Goal: Task Accomplishment & Management: Use online tool/utility

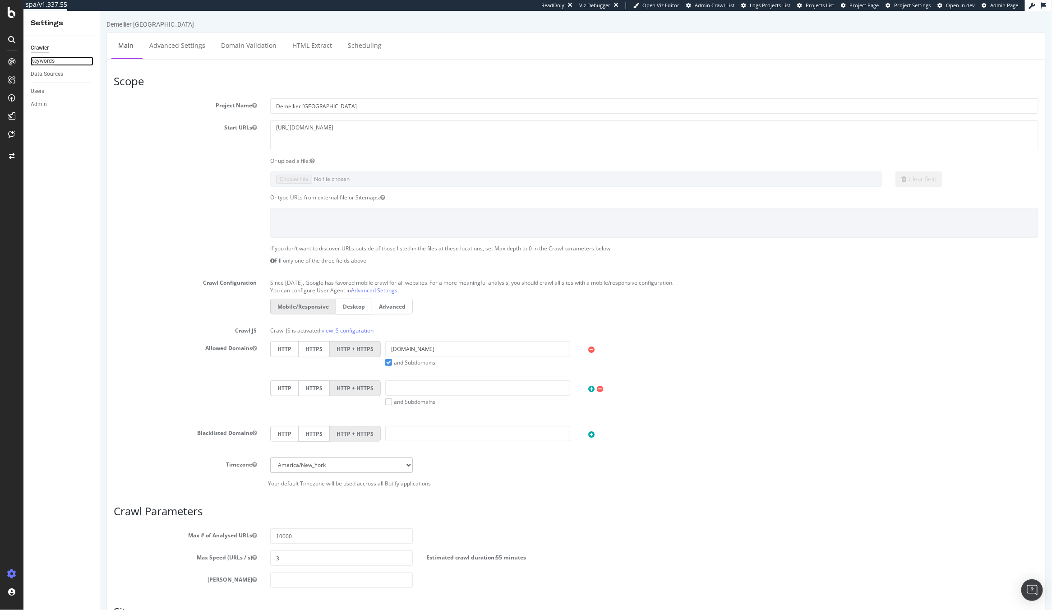
click at [46, 57] on div "Keywords" at bounding box center [43, 60] width 24 height 9
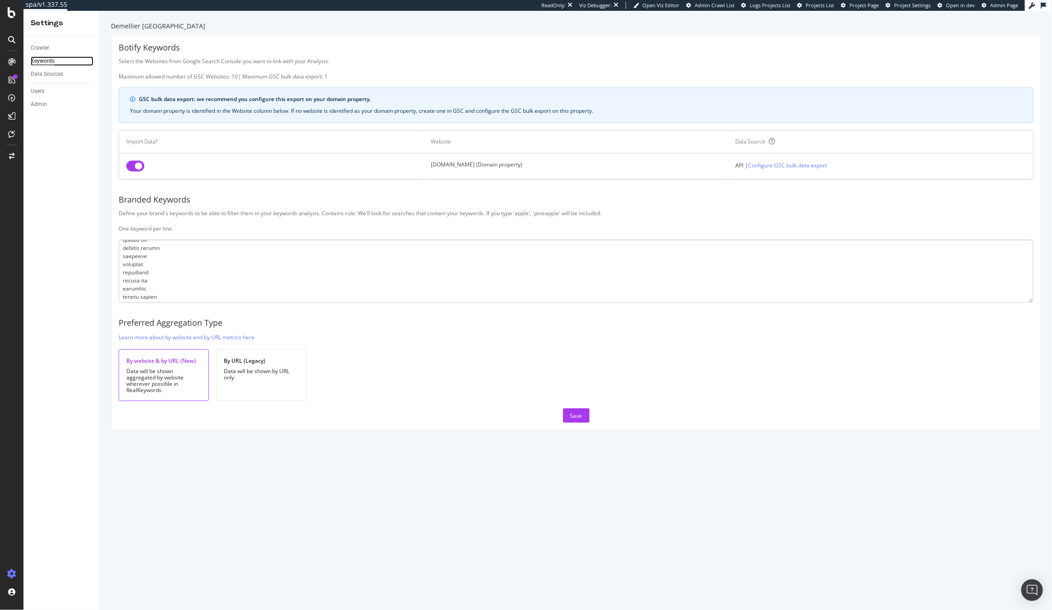
scroll to position [1190, 0]
click at [188, 296] on textarea at bounding box center [576, 270] width 914 height 63
paste textarea "デメリエー 公式"
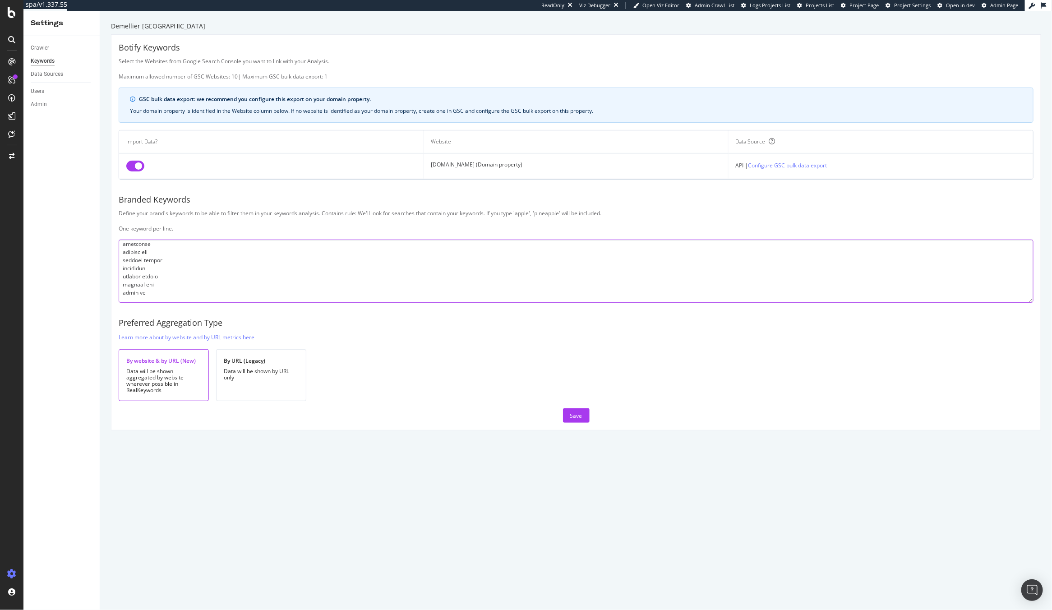
paste textarea "デメリエー"
paste textarea "드멜리어"
paste textarea "ديميلير"
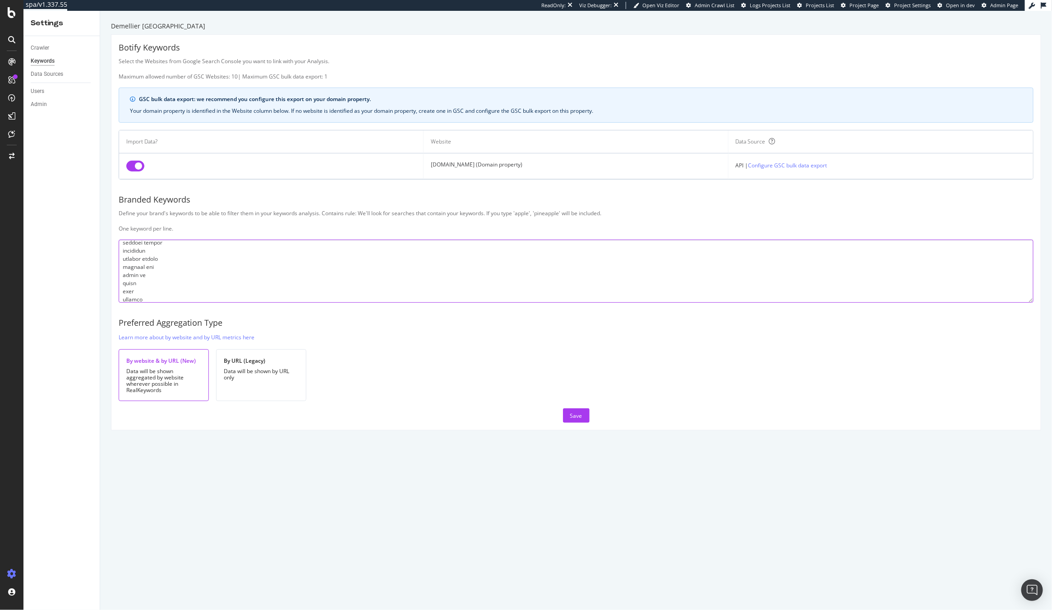
scroll to position [1225, 0]
paste textarea "デメリエー[GEOGRAPHIC_DATA]"
paste textarea "デメリエ"
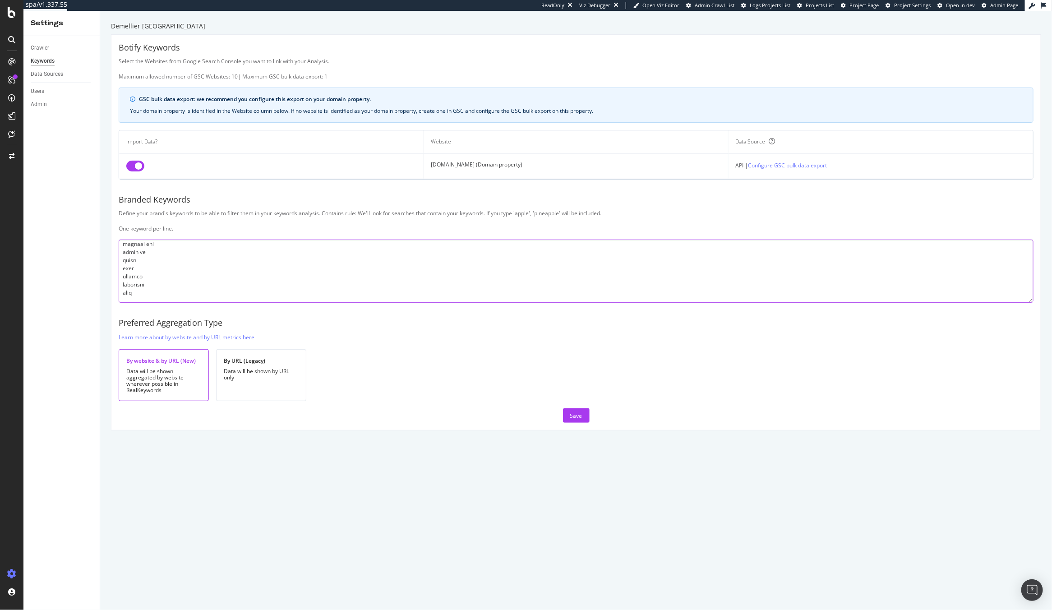
paste textarea "сумка демиллер"
paste textarea "демельер"
paste textarea "ديملير"
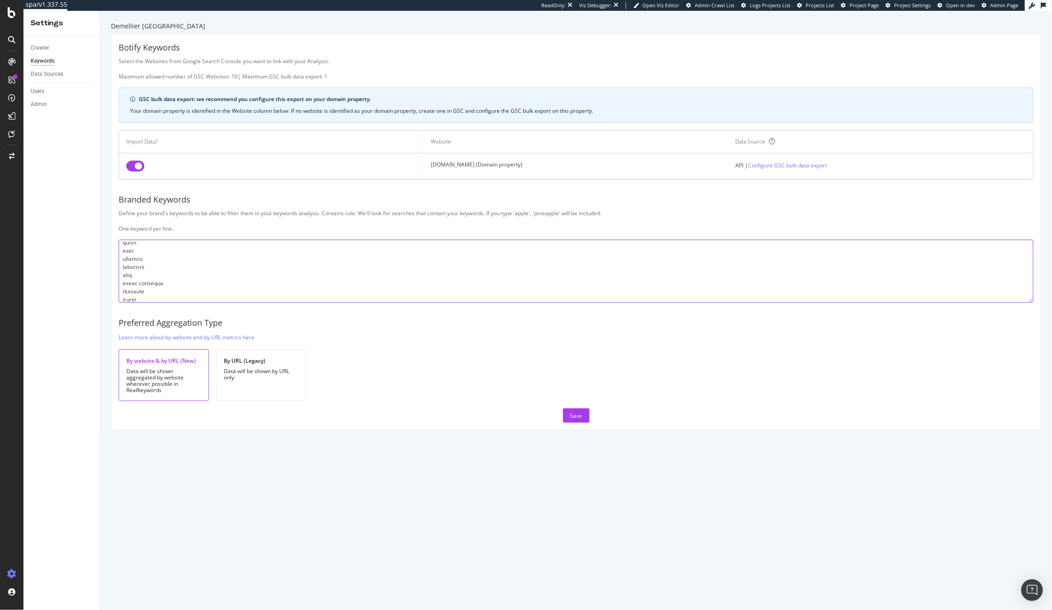
scroll to position [1265, 0]
paste textarea "dmiller"
paste textarea "demilleir"
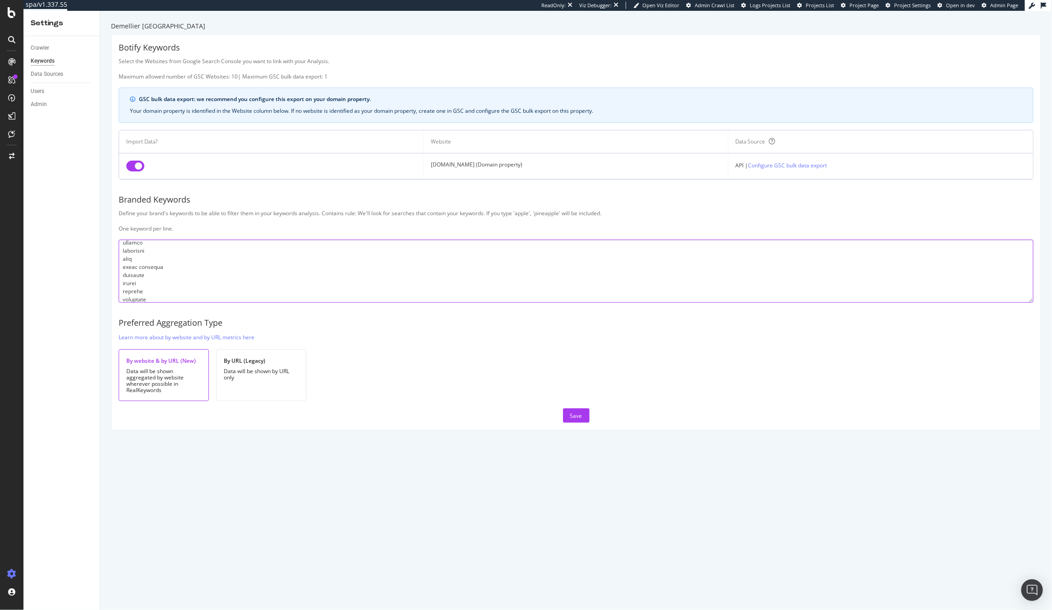
scroll to position [1281, 0]
paste textarea "[PERSON_NAME]"
paste textarea "demailler"
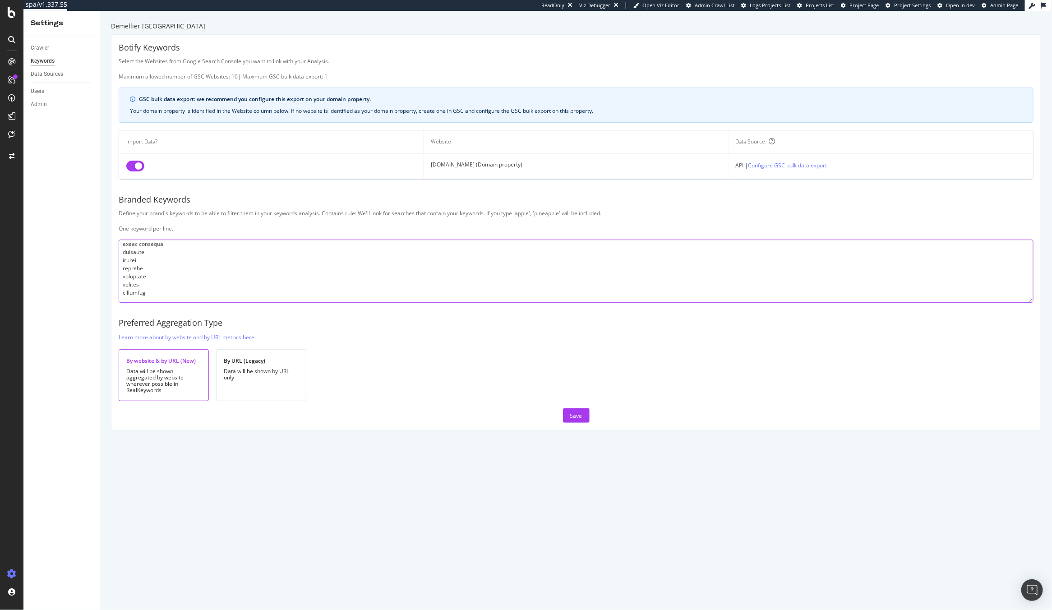
paste textarea "daimler"
paste textarea "demillet"
paste textarea "demuller"
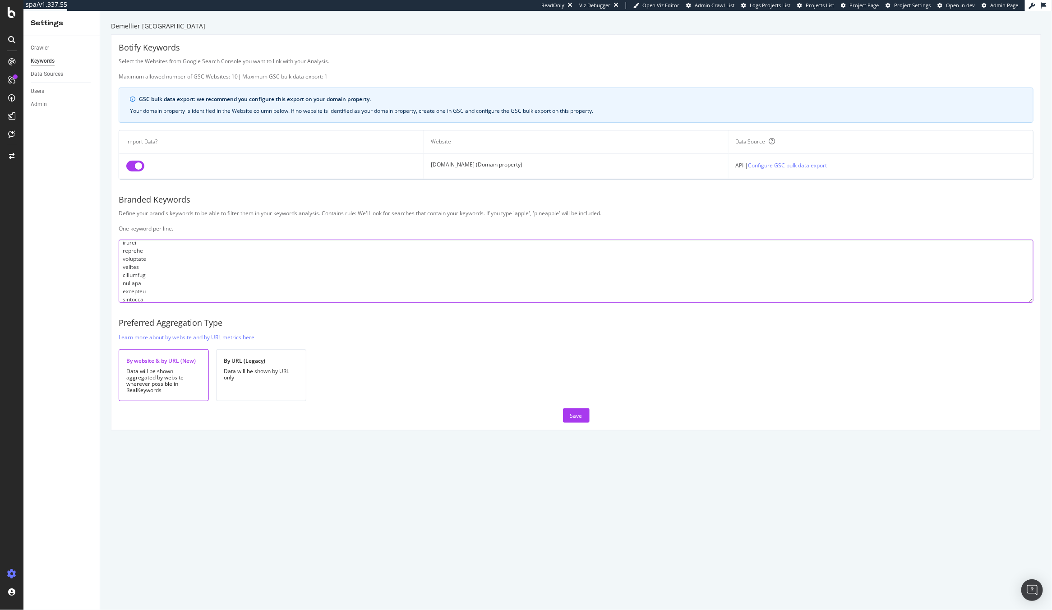
scroll to position [1322, 0]
paste textarea "dermiller"
paste textarea "demarchelier"
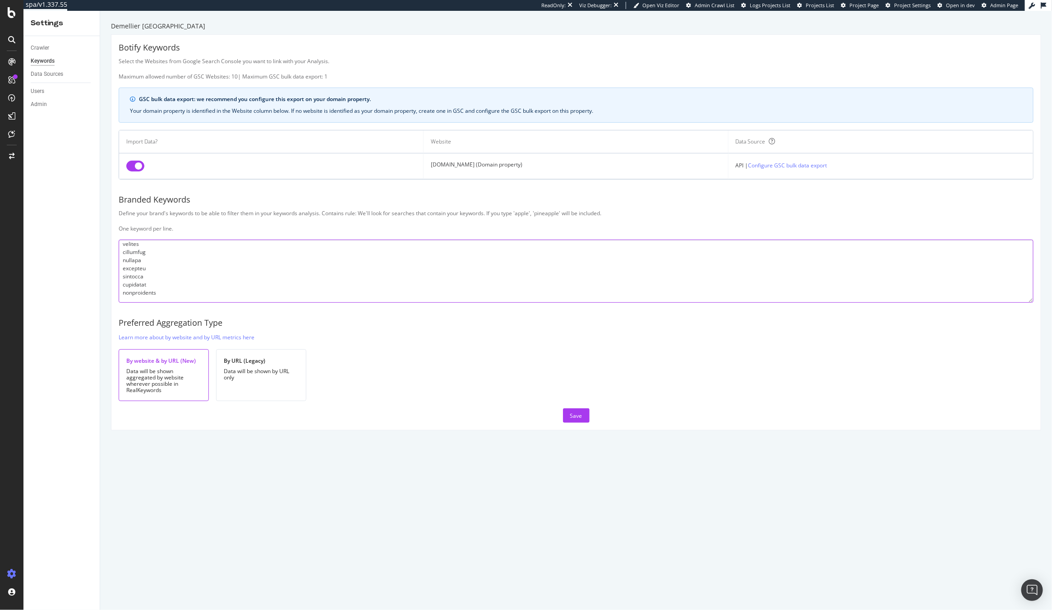
paste textarea "demailer"
paste textarea "[PERSON_NAME]"
paste textarea "demillee"
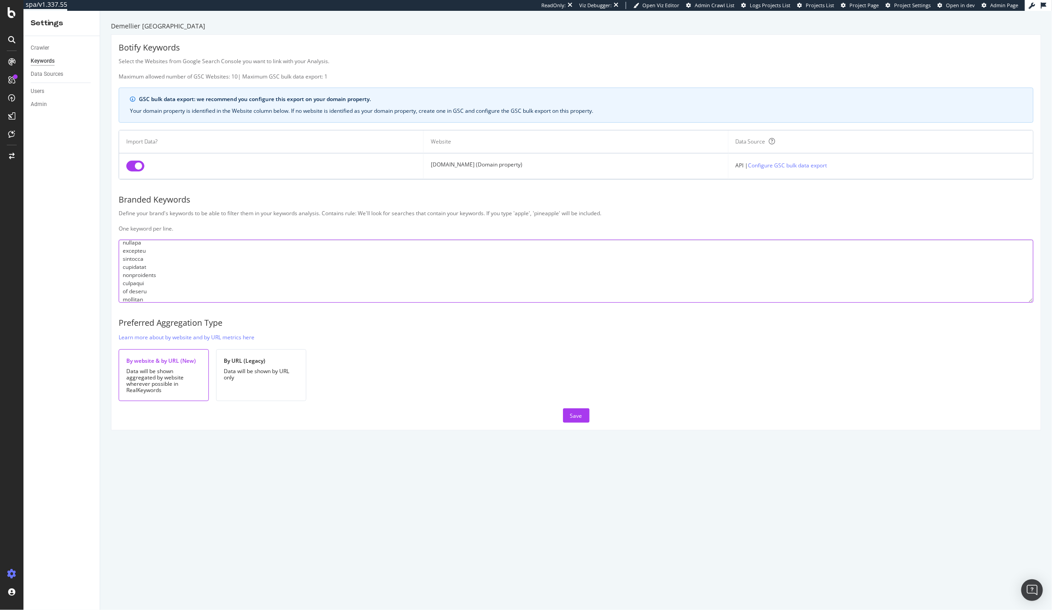
scroll to position [1362, 0]
paste textarea "demilar"
paste textarea "demiliier"
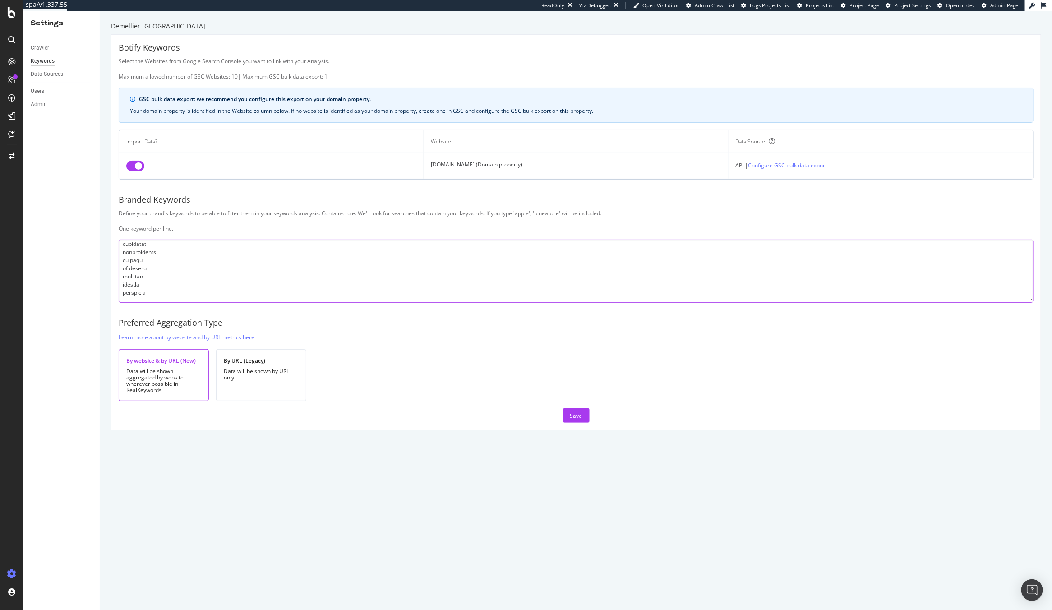
paste textarea "demoller"
paste textarea "demmier"
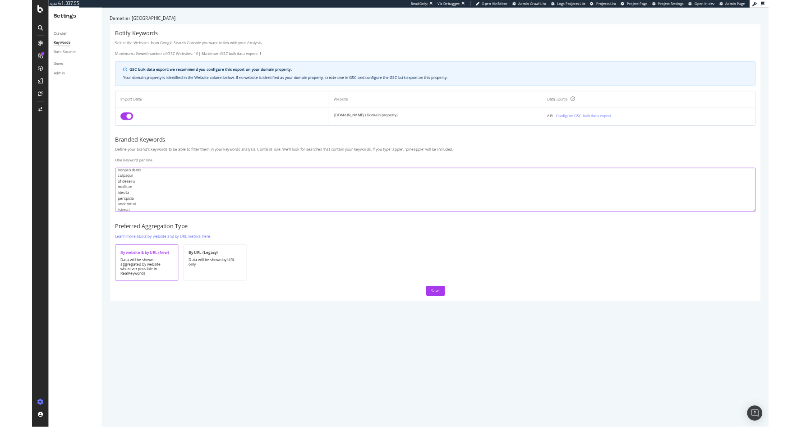
scroll to position [1395, 0]
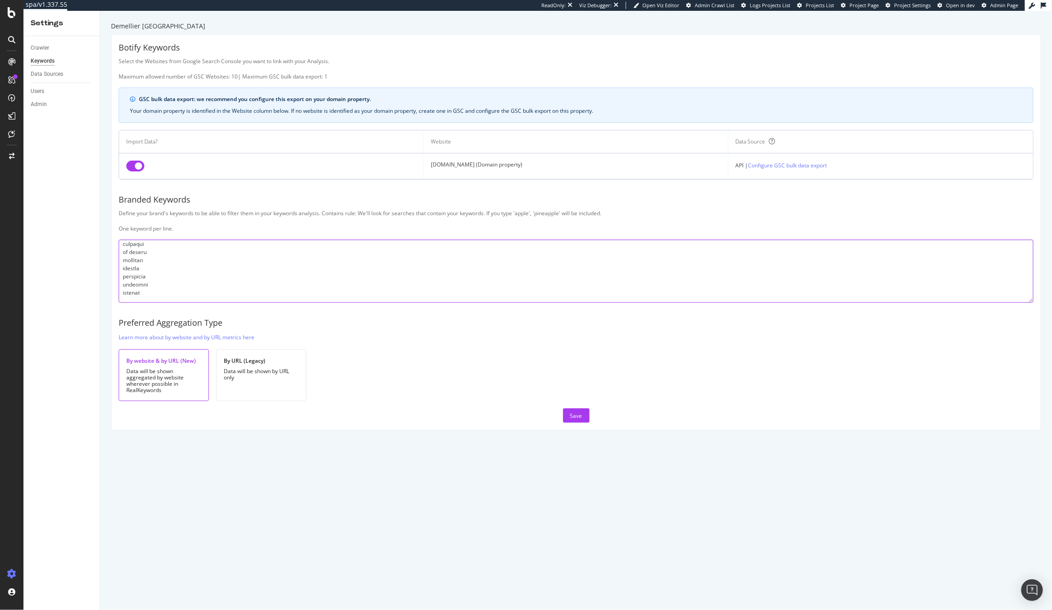
paste textarea "dallmeier"
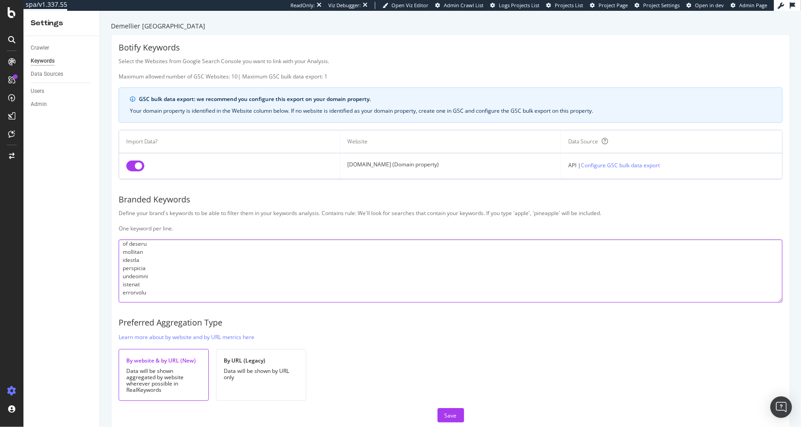
paste textarea "demmilier [PERSON_NAME] bag demarchelier bag dmiller [PERSON_NAME] bag demillei…"
paste textarea "[PERSON_NAME] london detelier [PERSON_NAME] bag delamere bag delmeier dellmier …"
paste textarea "damilia bag damelia [PERSON_NAME] bags [PERSON_NAME] damilia"
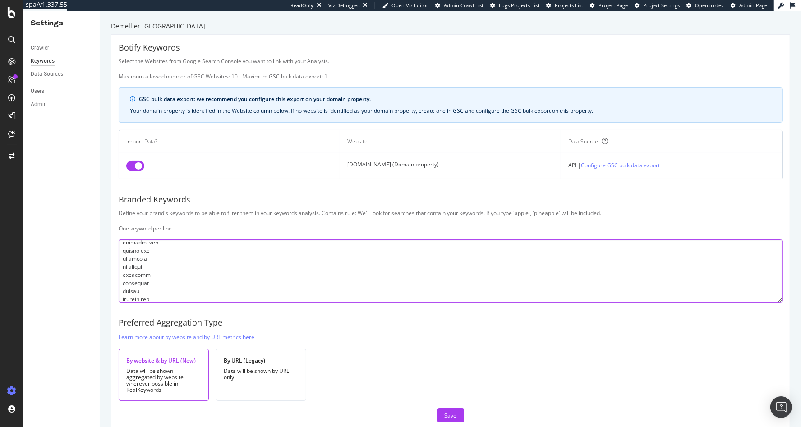
scroll to position [2068, 0]
paste textarea "demaller deminier demarchelier bags de meullier de [PERSON_NAME] demilion"
paste textarea "dellmeier demoer de molier damelie"
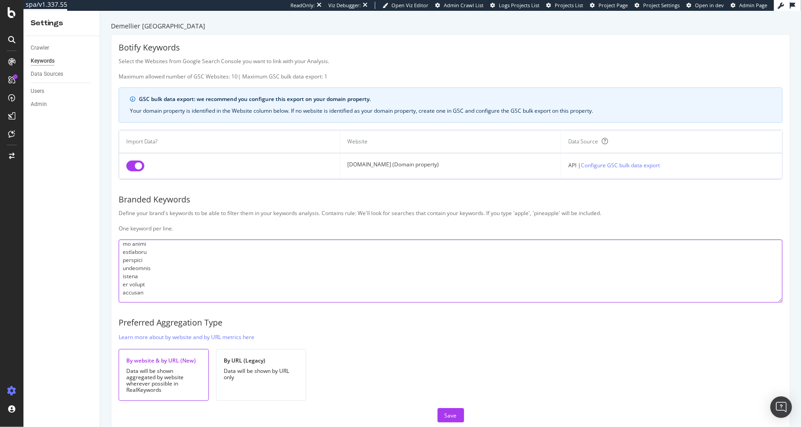
paste textarea "d [PERSON_NAME]"
paste textarea "demalia delmaier dermalier"
paste textarea "[PERSON_NAME]"
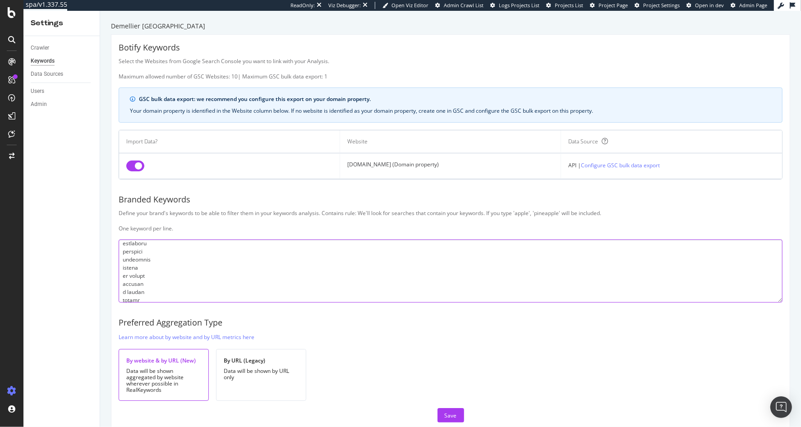
scroll to position [2220, 0]
type textarea "lore ipsumdo sitametcon adipiscin elitsed doe tempori utlabore etdolore ma aliq…"
click at [232, 260] on textarea at bounding box center [451, 270] width 664 height 63
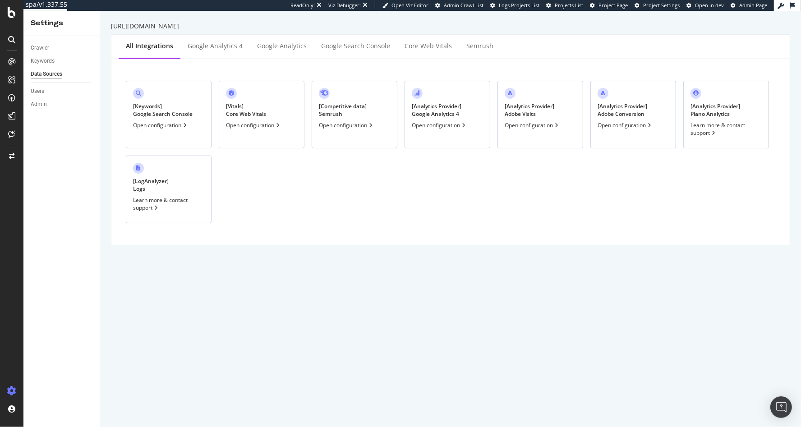
click at [446, 126] on div "Open configuration" at bounding box center [439, 125] width 55 height 8
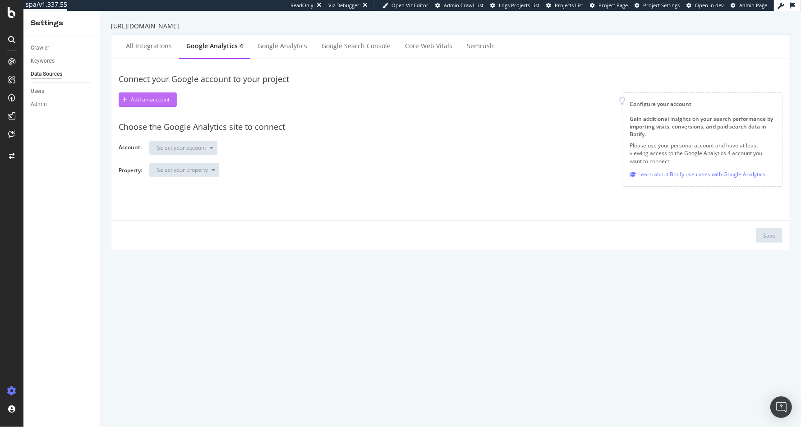
click at [162, 96] on div "Add an account" at bounding box center [150, 100] width 39 height 8
click at [152, 101] on div "Add an account" at bounding box center [150, 100] width 39 height 8
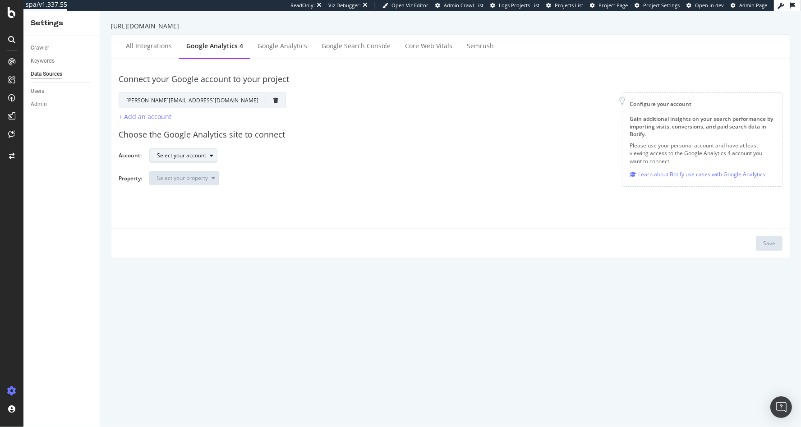
click at [202, 153] on div "Select your account" at bounding box center [181, 155] width 49 height 5
click at [195, 187] on div "Demellier" at bounding box center [205, 184] width 103 height 11
click at [198, 180] on div "Select your property" at bounding box center [182, 177] width 51 height 5
click at [212, 219] on div "www.demellierlondon.com - Live - GA4" at bounding box center [197, 223] width 73 height 8
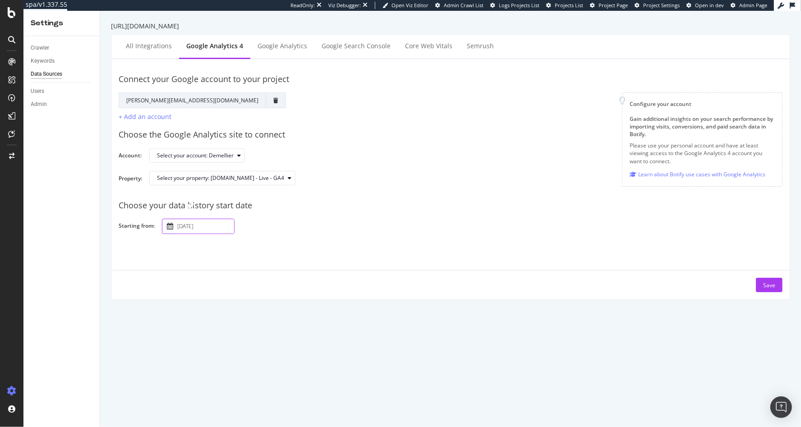
click at [215, 228] on input "2025 September 30th" at bounding box center [204, 226] width 59 height 14
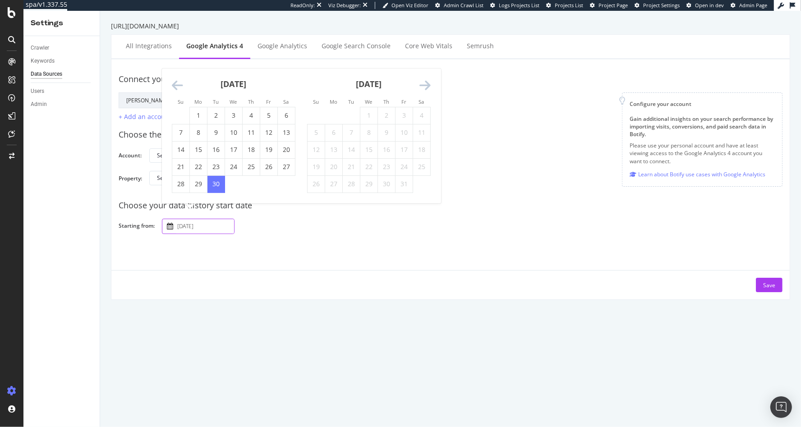
click at [176, 84] on icon "Move backward to switch to the previous month." at bounding box center [177, 85] width 11 height 13
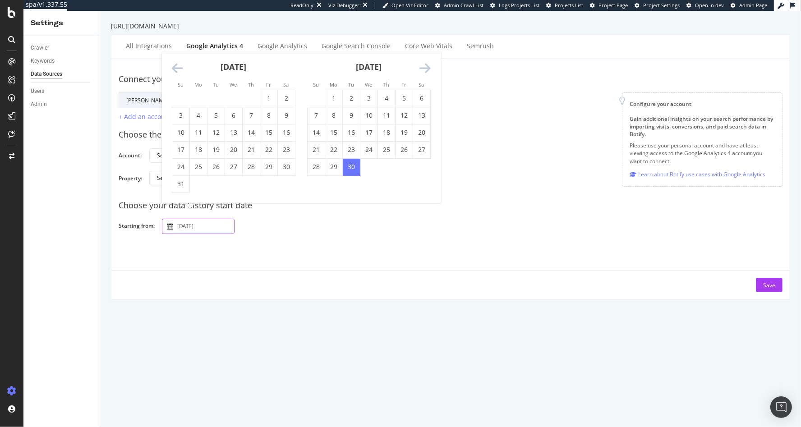
click at [176, 84] on div "Su Mo Tu We Th Fr Sa Su Mo Tu We Th Fr Sa August 2025 1 2 3 4 5 6 7 8 9 10 11 1…" at bounding box center [301, 127] width 279 height 152
click at [176, 84] on li "Su" at bounding box center [181, 84] width 18 height 9
click at [176, 72] on icon "Move backward to switch to the previous month." at bounding box center [177, 68] width 11 height 13
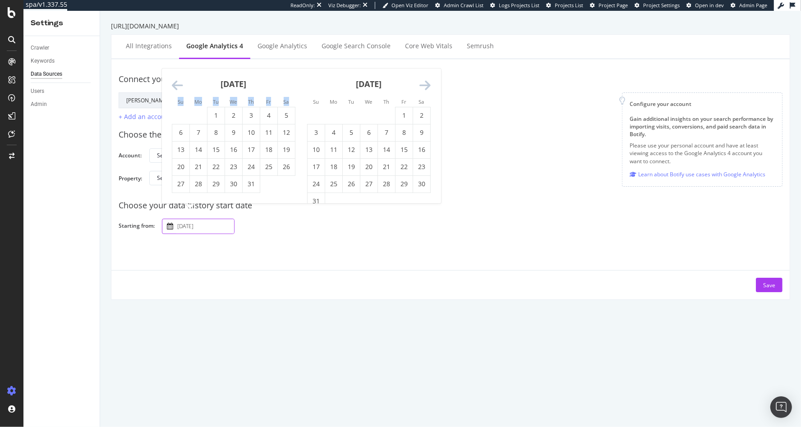
click at [176, 72] on div "July 2025 1 2 3 4 5 6 7 8 9 10 11 12 13 14 15 16 17 18 19 20 21 22 23 24 25 26 …" at bounding box center [301, 136] width 279 height 135
click at [176, 72] on div "July 2025" at bounding box center [234, 88] width 124 height 38
click at [175, 85] on icon "Move backward to switch to the previous month." at bounding box center [177, 85] width 11 height 13
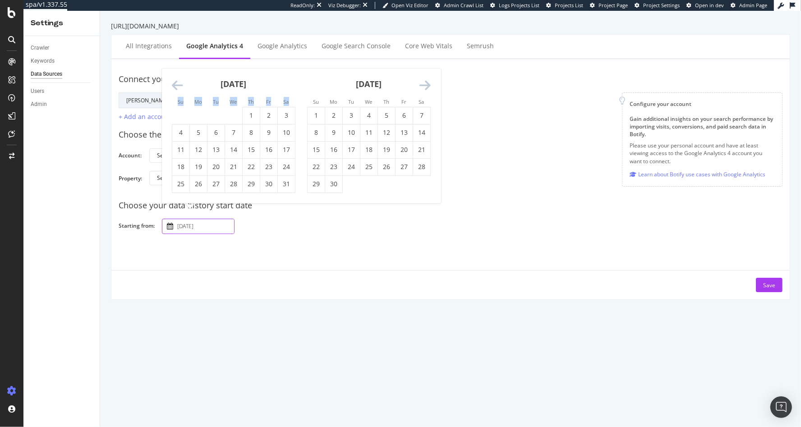
click at [175, 85] on icon "Move backward to switch to the previous month." at bounding box center [177, 85] width 11 height 13
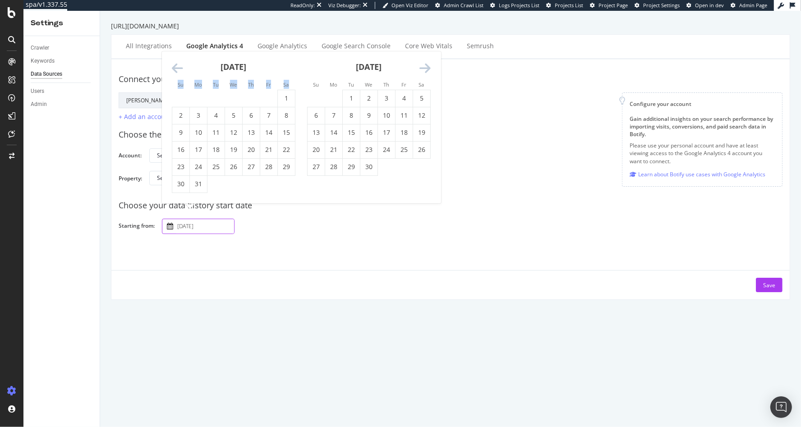
click at [175, 85] on li "Su" at bounding box center [181, 84] width 18 height 9
click at [177, 72] on icon "Move backward to switch to the previous month." at bounding box center [177, 68] width 11 height 13
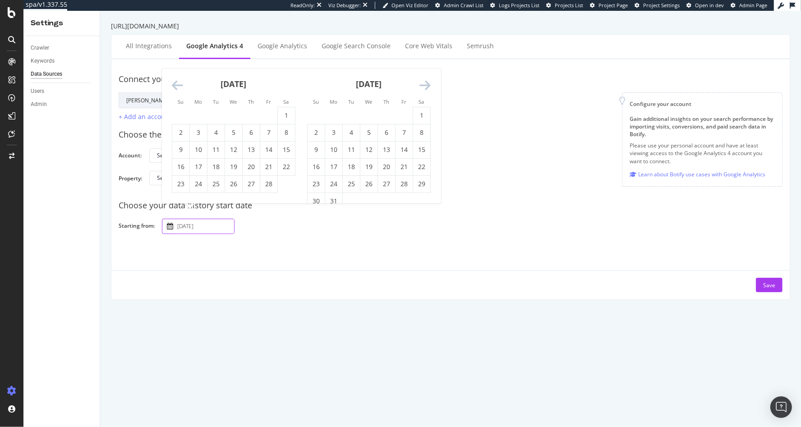
click at [177, 72] on div "February 2025" at bounding box center [234, 88] width 124 height 38
click at [176, 84] on icon "Move backward to switch to the previous month." at bounding box center [177, 85] width 11 height 13
click at [237, 115] on td "1" at bounding box center [234, 115] width 18 height 17
type input "2025 January 1st"
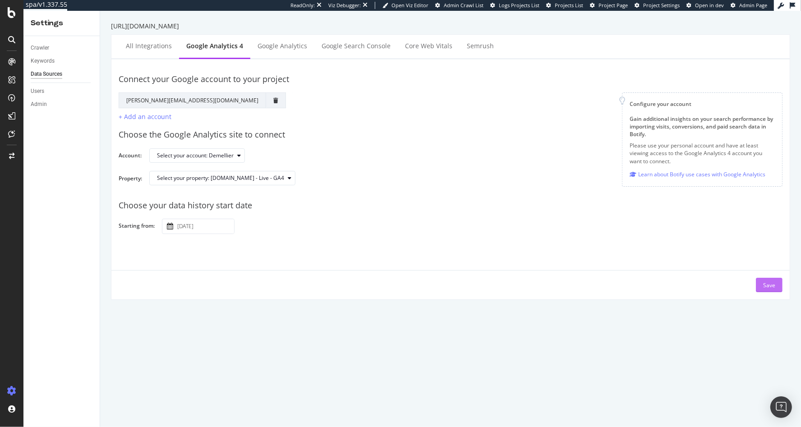
click at [762, 285] on button "Save" at bounding box center [769, 285] width 27 height 14
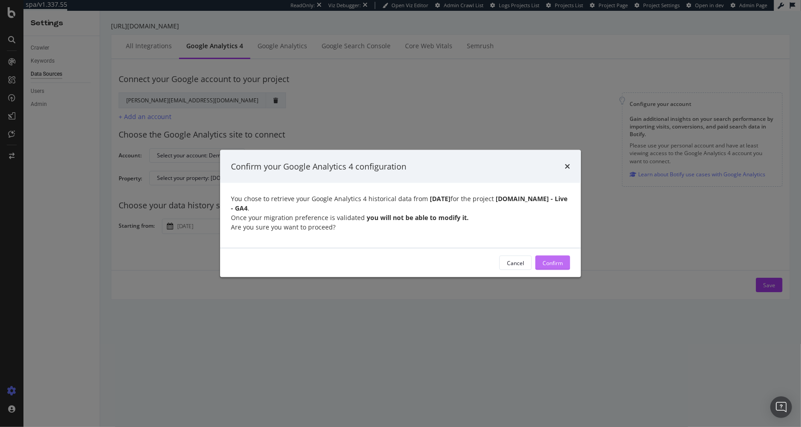
click at [549, 262] on div "Confirm" at bounding box center [552, 263] width 20 height 8
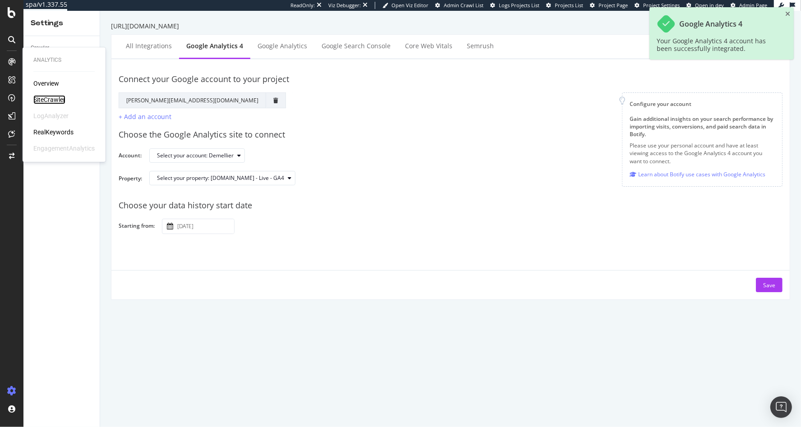
click at [55, 100] on div "SiteCrawler" at bounding box center [49, 99] width 32 height 9
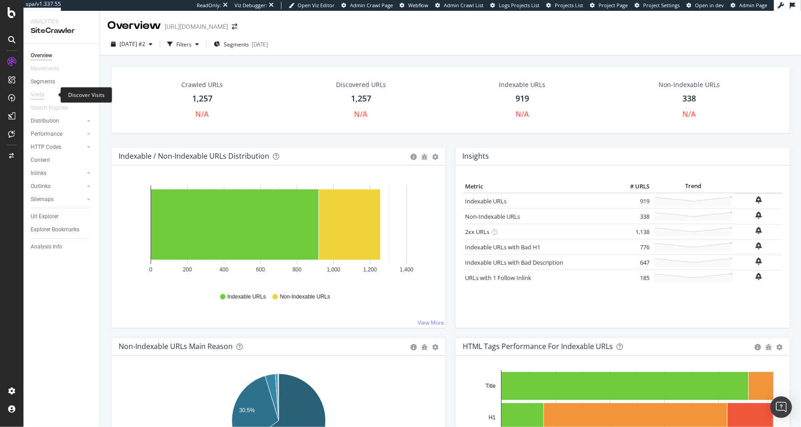
click at [40, 91] on div "Visits" at bounding box center [38, 94] width 14 height 9
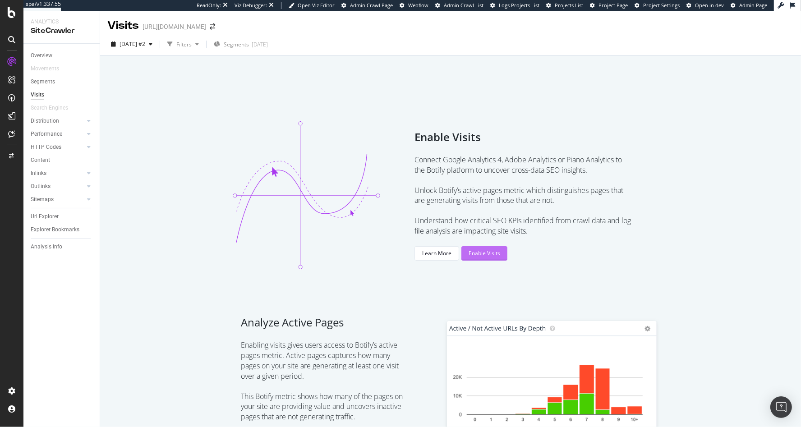
click at [477, 260] on button "Enable Visits" at bounding box center [484, 253] width 46 height 14
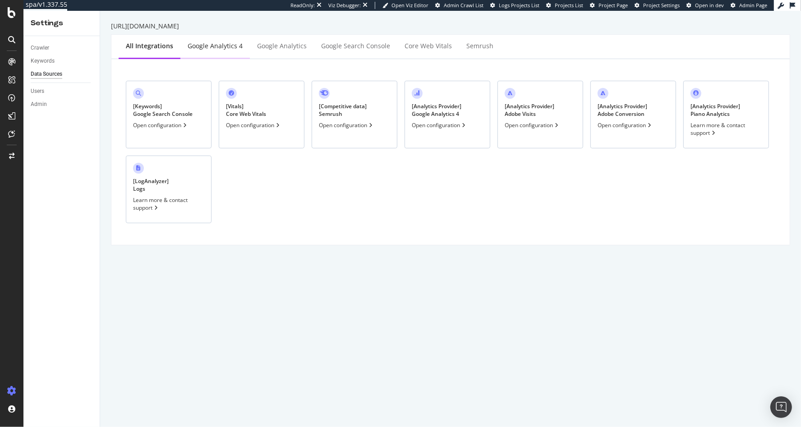
click at [225, 45] on div "Google Analytics 4" at bounding box center [215, 45] width 55 height 9
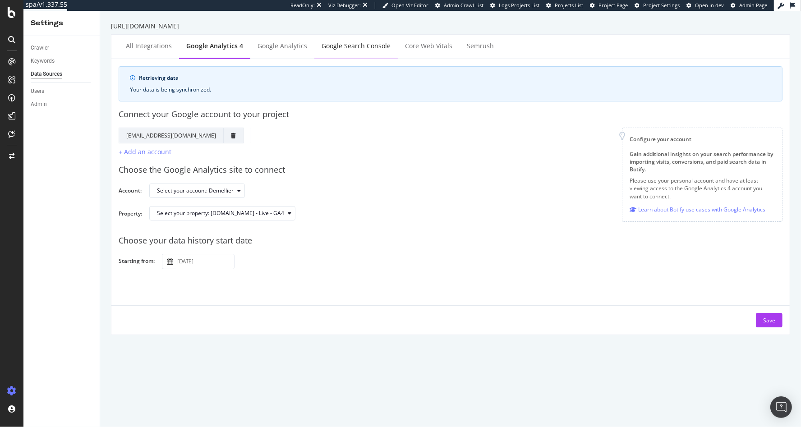
click at [347, 50] on div "Google Search Console" at bounding box center [356, 45] width 69 height 9
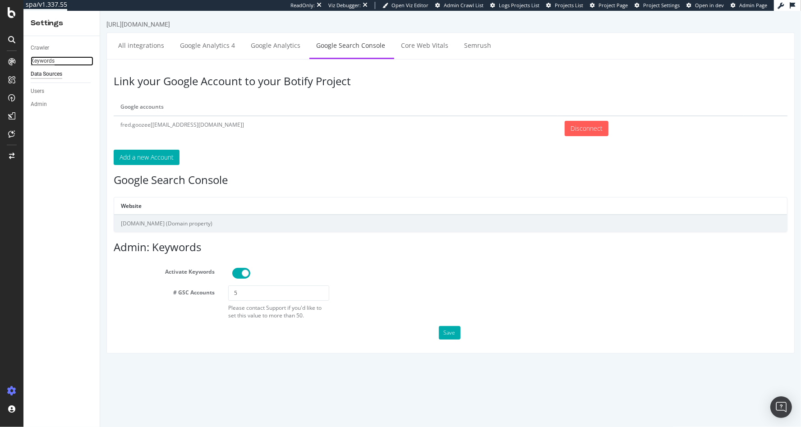
click at [52, 58] on div "Keywords" at bounding box center [43, 60] width 24 height 9
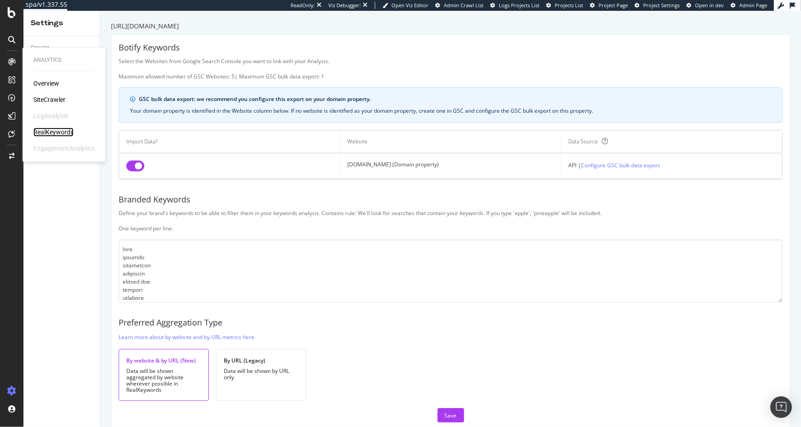
click at [50, 133] on div "RealKeywords" at bounding box center [53, 132] width 40 height 9
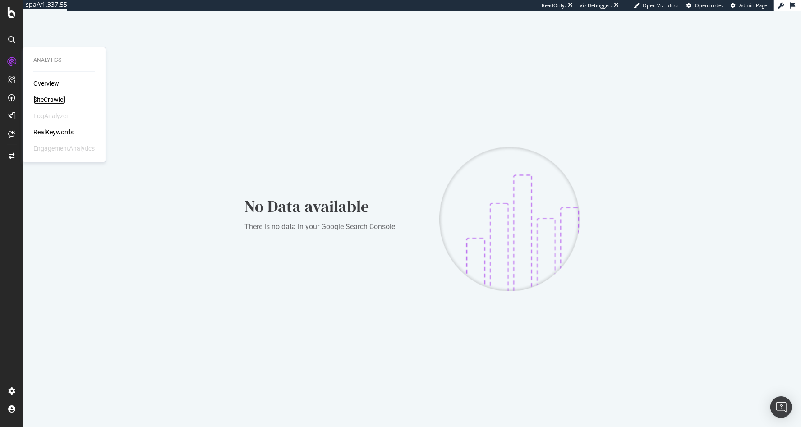
click at [44, 99] on div "SiteCrawler" at bounding box center [49, 99] width 32 height 9
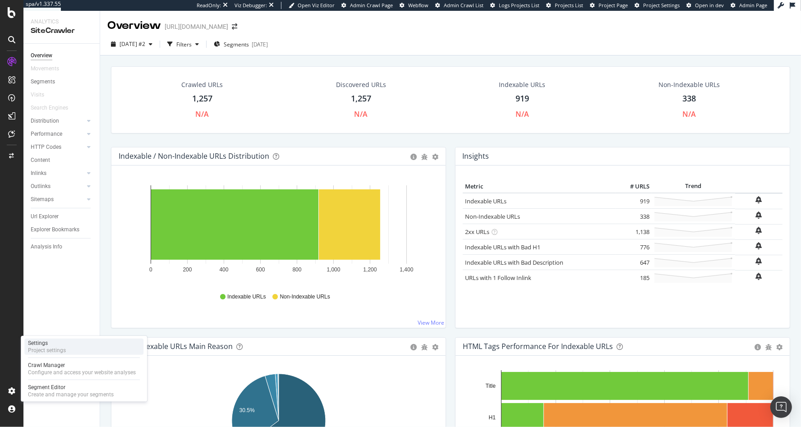
click at [62, 348] on div "Project settings" at bounding box center [47, 350] width 38 height 7
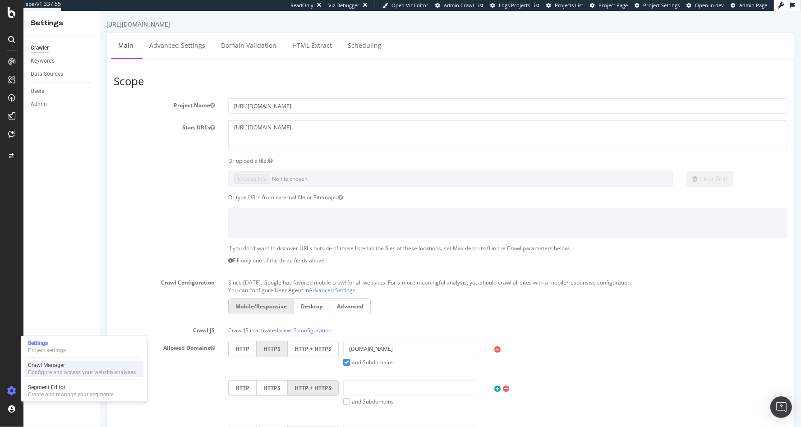
click at [67, 372] on div "Configure and access your website analyses" at bounding box center [82, 372] width 108 height 7
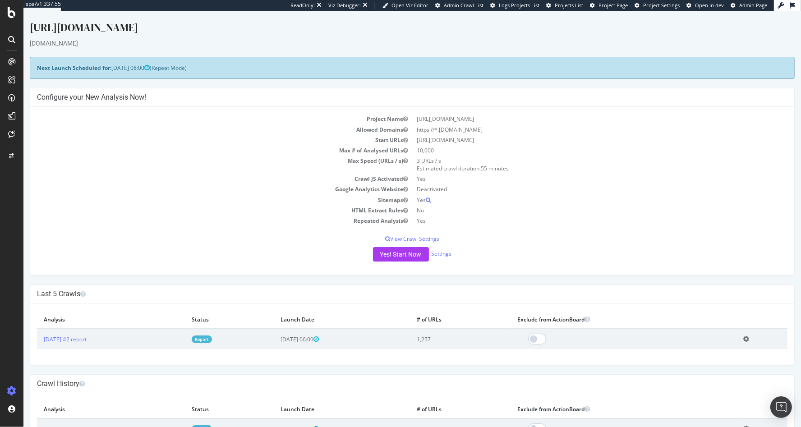
scroll to position [35, 0]
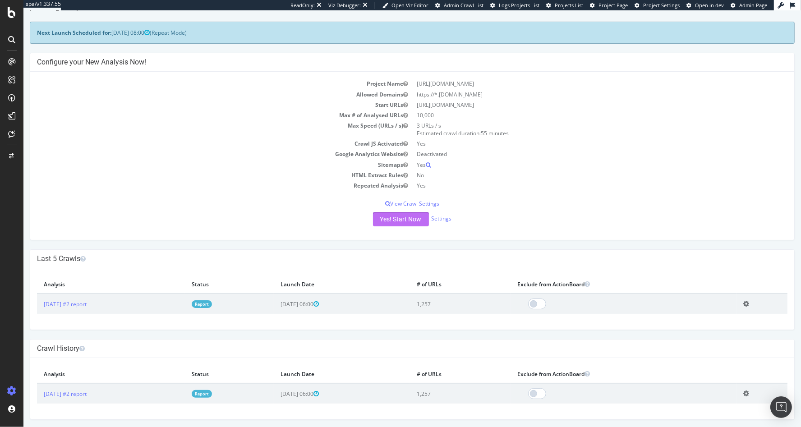
click at [400, 217] on button "Yes! Start Now" at bounding box center [401, 219] width 56 height 14
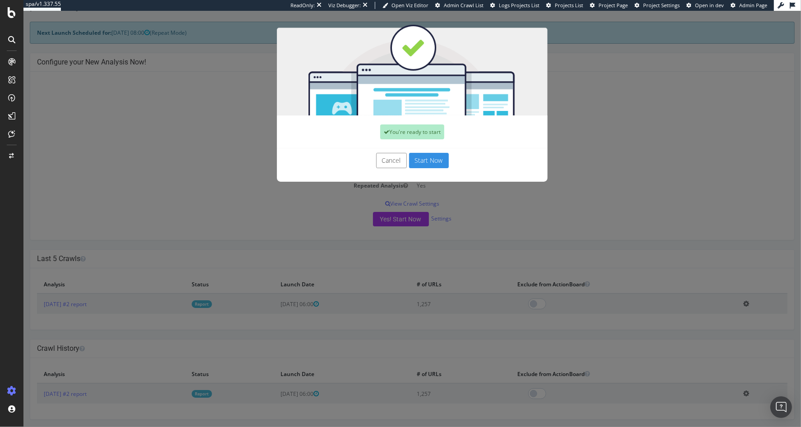
click at [429, 178] on div "Cancel Start Now" at bounding box center [412, 164] width 271 height 33
click at [427, 166] on button "Start Now" at bounding box center [429, 160] width 40 height 15
click at [431, 156] on div "Cancel Start Now" at bounding box center [412, 160] width 257 height 15
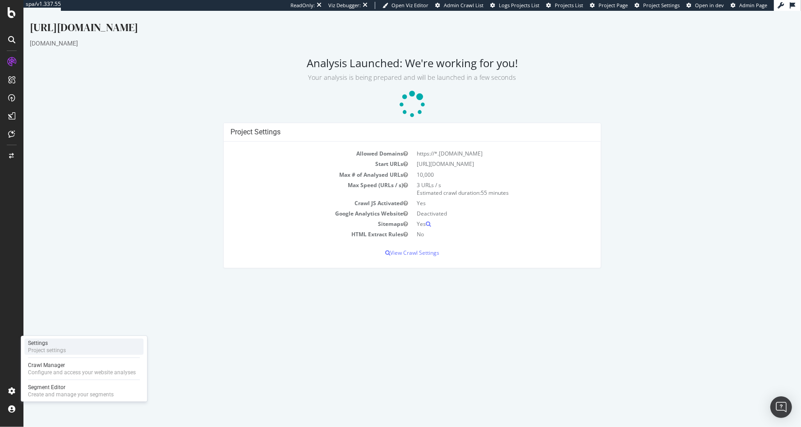
click at [64, 346] on div "Settings" at bounding box center [47, 343] width 38 height 7
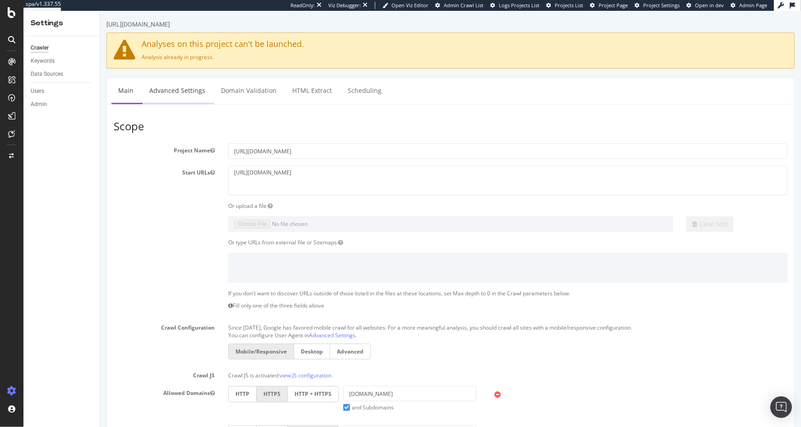
click at [185, 96] on link "Advanced Settings" at bounding box center [176, 90] width 69 height 25
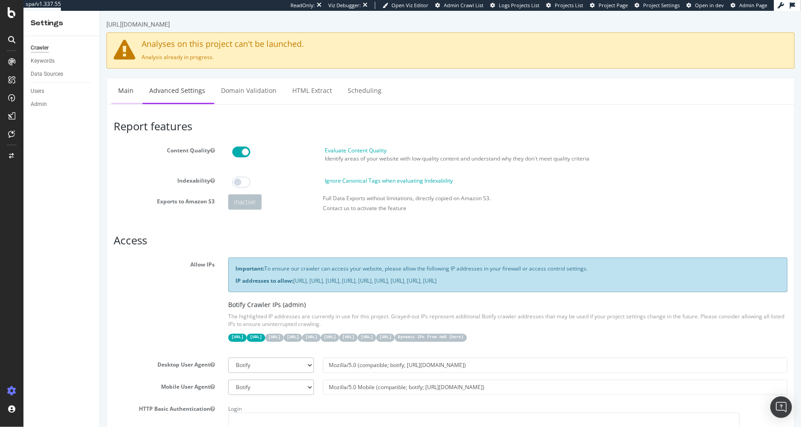
click at [118, 87] on link "Main" at bounding box center [125, 90] width 29 height 25
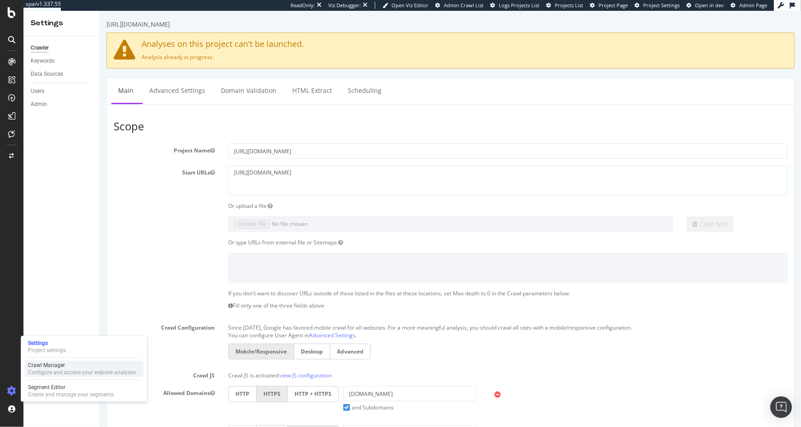
click at [54, 375] on div "Configure and access your website analyses" at bounding box center [82, 372] width 108 height 7
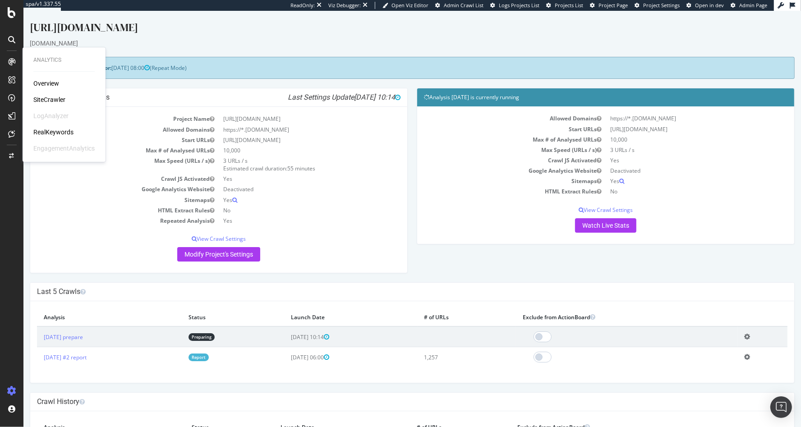
click at [55, 99] on div "SiteCrawler" at bounding box center [49, 99] width 32 height 9
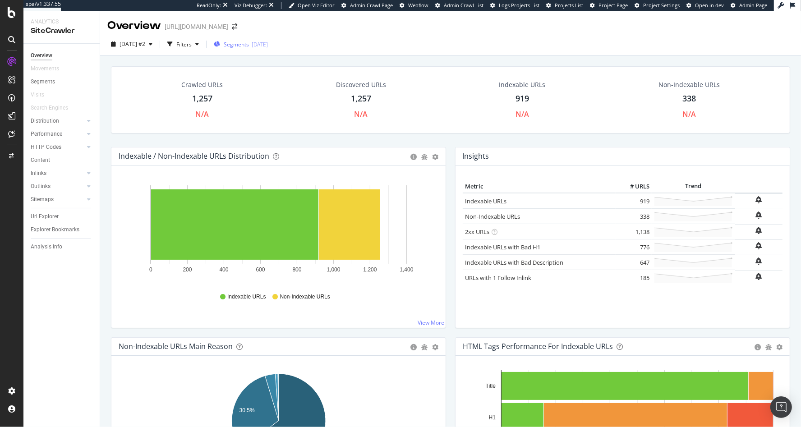
click at [249, 46] on span "Segments" at bounding box center [236, 45] width 25 height 8
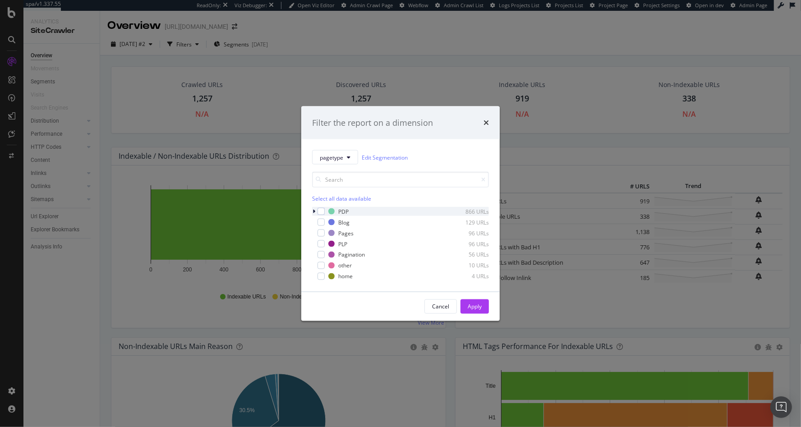
click at [314, 212] on icon "modal" at bounding box center [313, 211] width 3 height 5
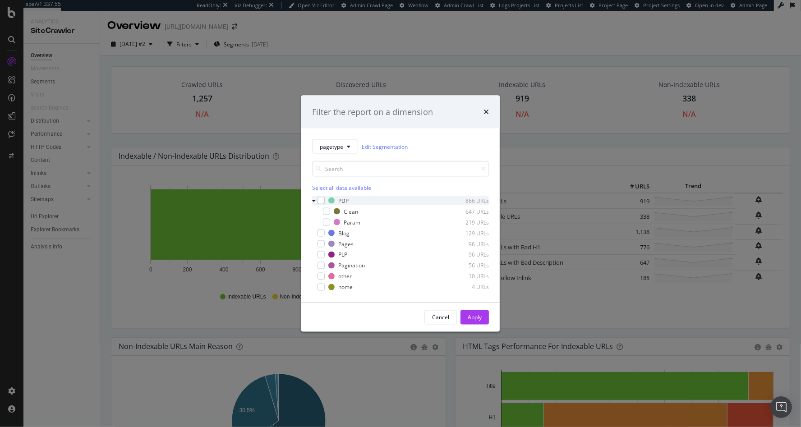
click at [313, 201] on icon "modal" at bounding box center [314, 200] width 4 height 5
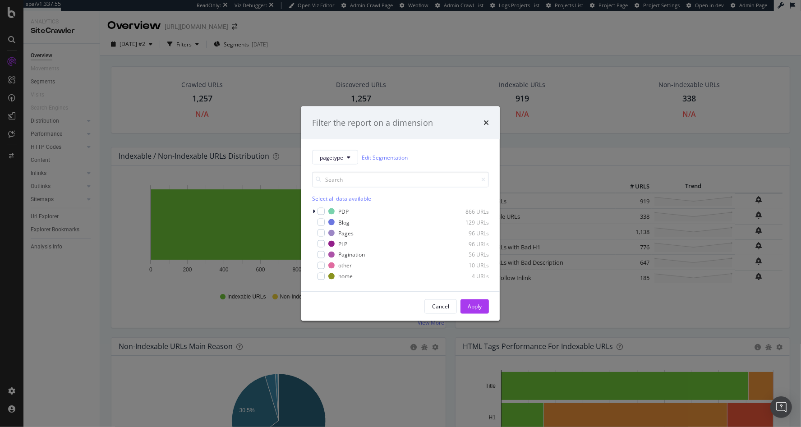
click at [233, 73] on div "Filter the report on a dimension pagetype Edit Segmentation Select all data ava…" at bounding box center [400, 213] width 801 height 427
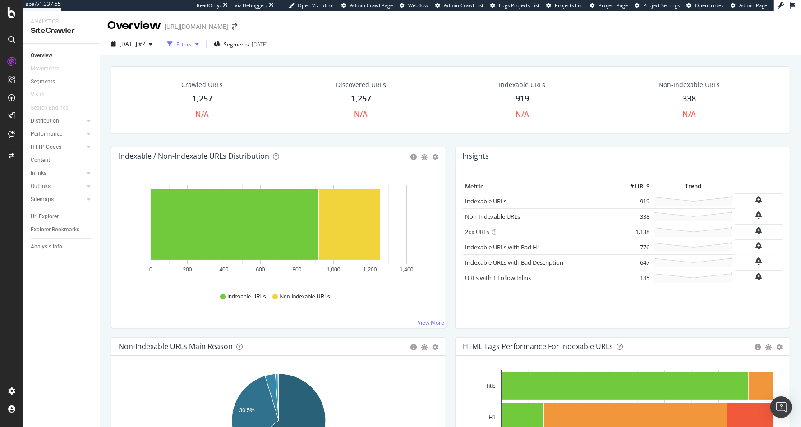
click at [202, 51] on div "Filters" at bounding box center [183, 44] width 39 height 14
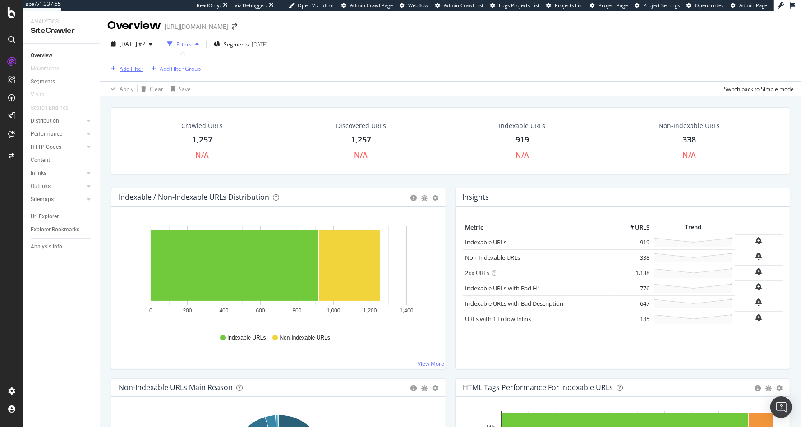
click at [134, 68] on div "Add Filter" at bounding box center [131, 69] width 24 height 8
click at [281, 65] on div "Add Filter Add Filter Group" at bounding box center [450, 68] width 686 height 26
click at [124, 73] on div "Add Filter" at bounding box center [125, 69] width 36 height 10
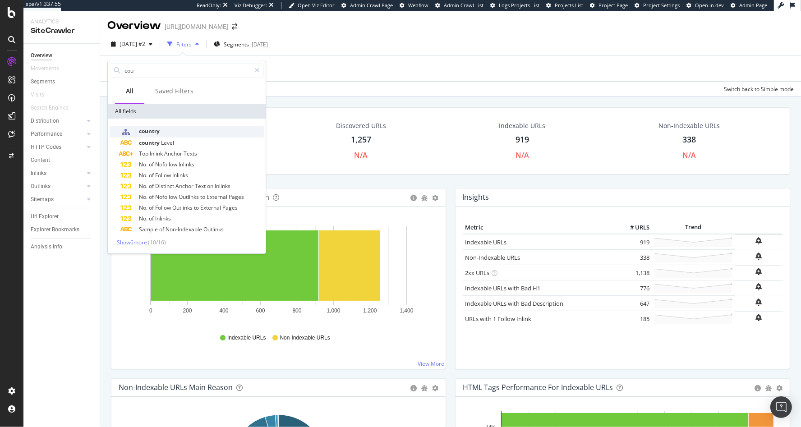
type input "cou"
click at [166, 132] on div "country" at bounding box center [191, 132] width 143 height 12
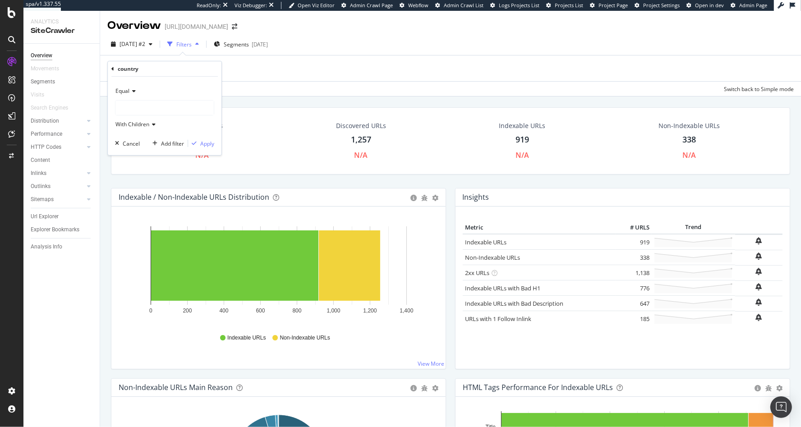
click at [123, 102] on div at bounding box center [164, 108] width 98 height 14
click at [165, 127] on div "UK 408 URLS" at bounding box center [166, 126] width 96 height 12
click at [207, 144] on div "Apply" at bounding box center [207, 144] width 14 height 8
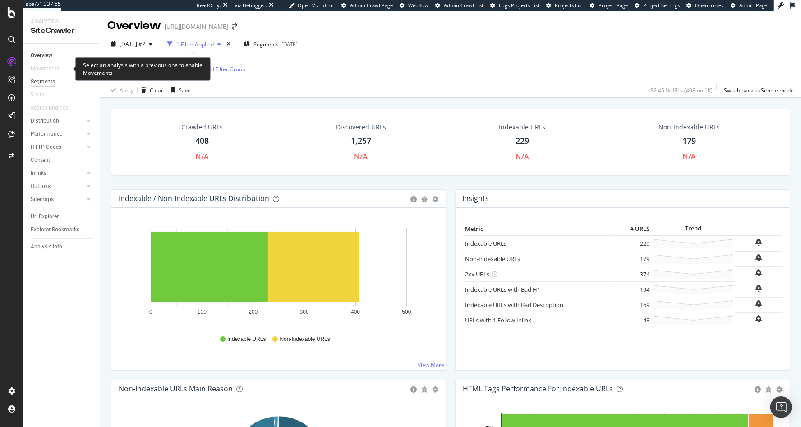
click at [42, 73] on div "Movements" at bounding box center [45, 68] width 28 height 9
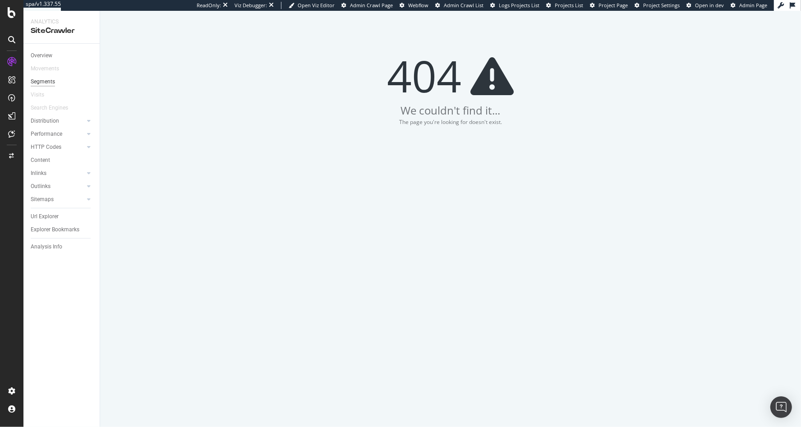
click at [47, 84] on div "Segments" at bounding box center [43, 81] width 24 height 9
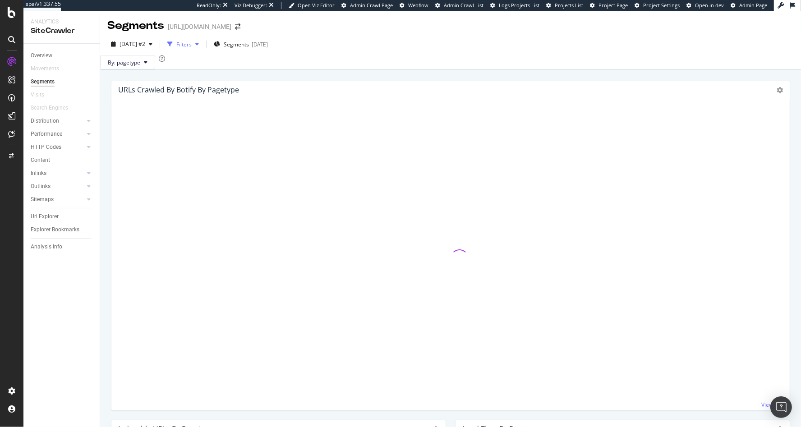
click at [192, 43] on div "Filters" at bounding box center [183, 45] width 15 height 8
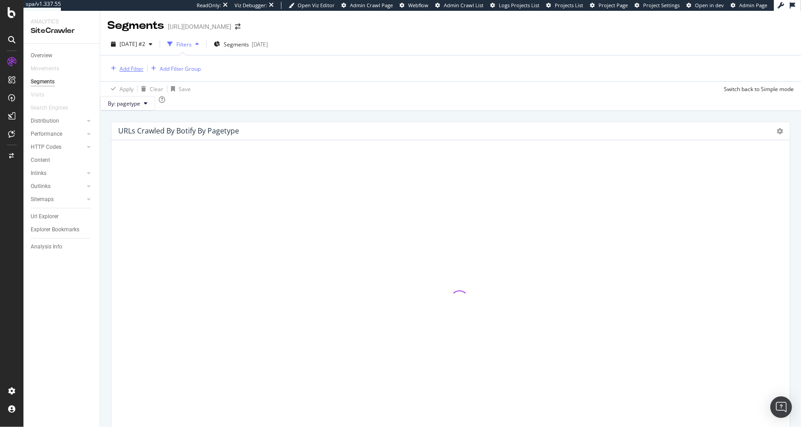
click at [131, 69] on div "Add Filter" at bounding box center [131, 69] width 24 height 8
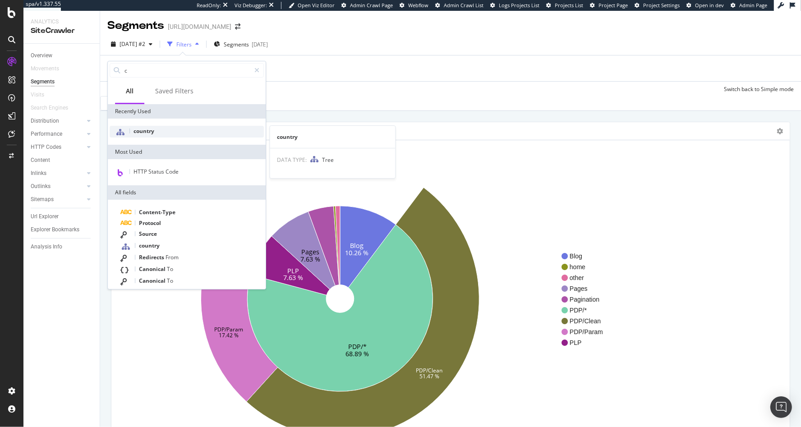
type input "c"
click at [165, 133] on div "country" at bounding box center [187, 132] width 154 height 12
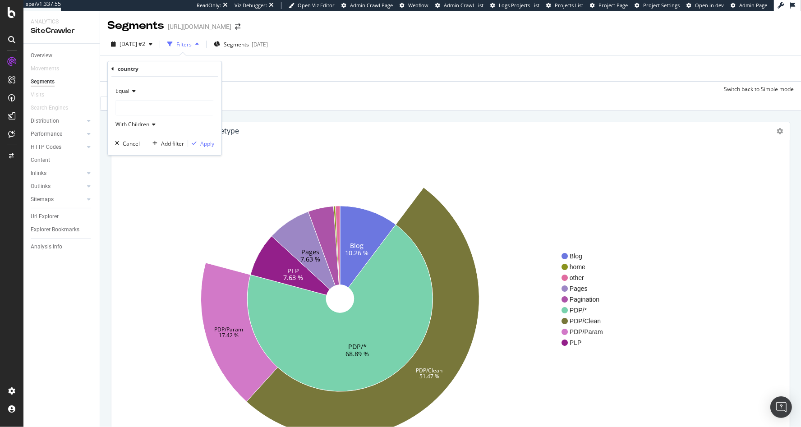
click at [138, 115] on div at bounding box center [164, 107] width 99 height 15
click at [138, 109] on div at bounding box center [164, 108] width 98 height 14
click at [135, 124] on span "408 URLS" at bounding box center [147, 127] width 26 height 8
click at [205, 142] on div "Apply" at bounding box center [207, 144] width 14 height 8
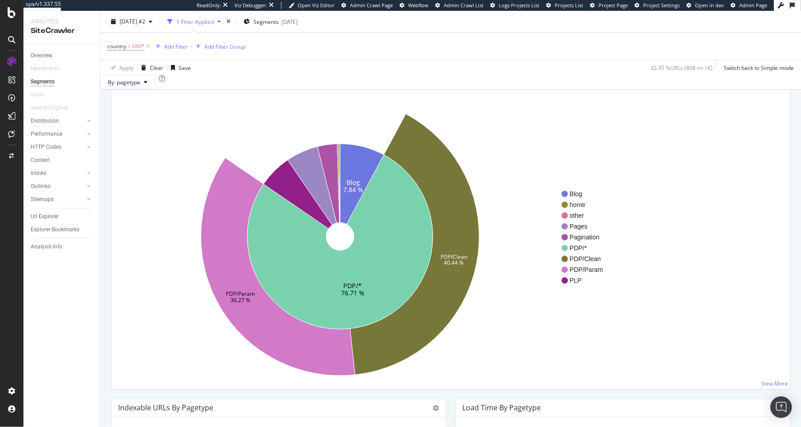
scroll to position [89, 0]
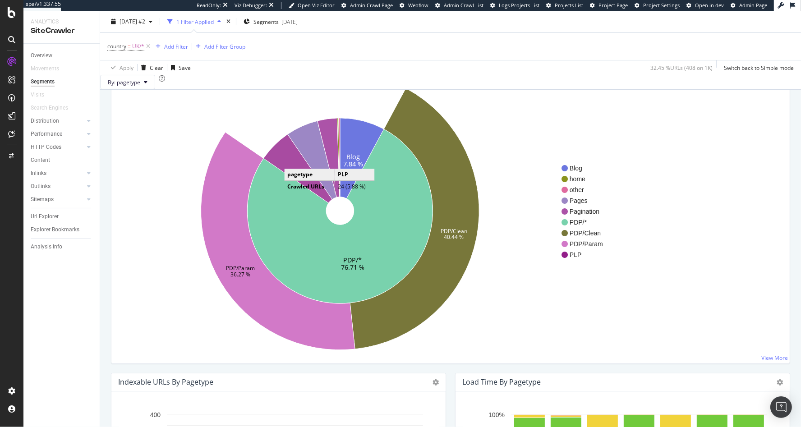
click at [293, 174] on icon at bounding box center [297, 168] width 69 height 69
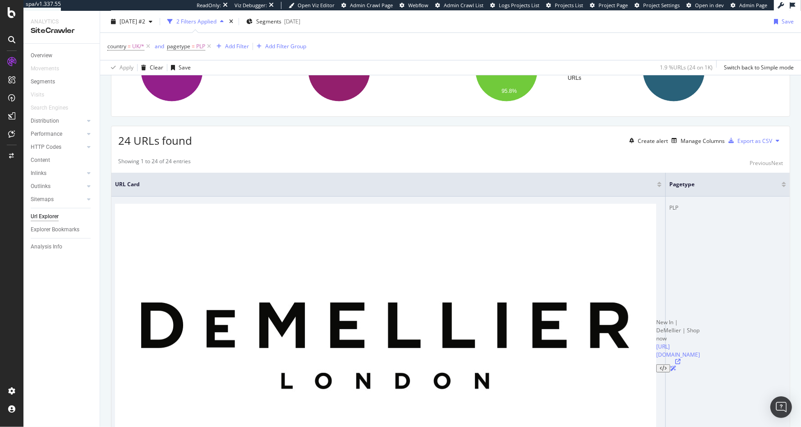
scroll to position [102, 0]
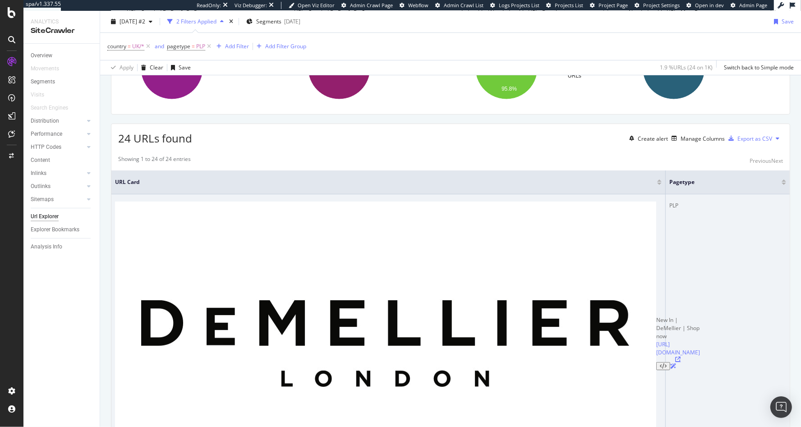
click at [675, 357] on icon at bounding box center [677, 359] width 5 height 5
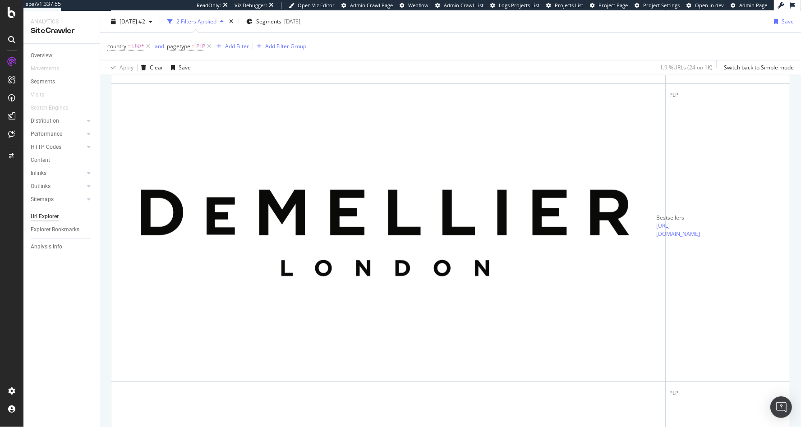
scroll to position [811, 0]
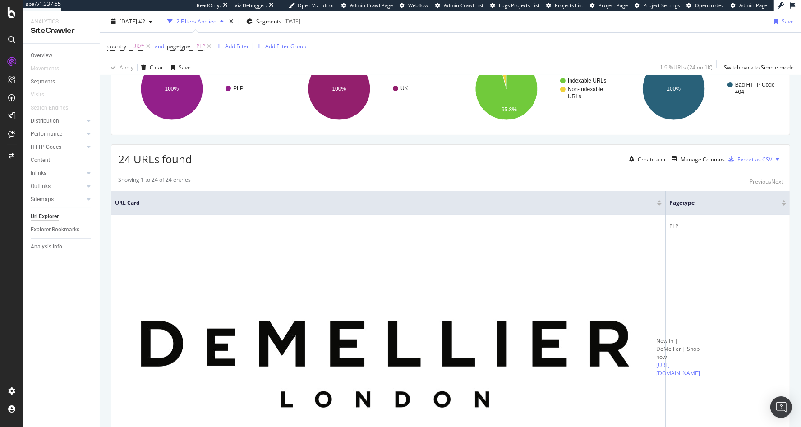
scroll to position [65, 0]
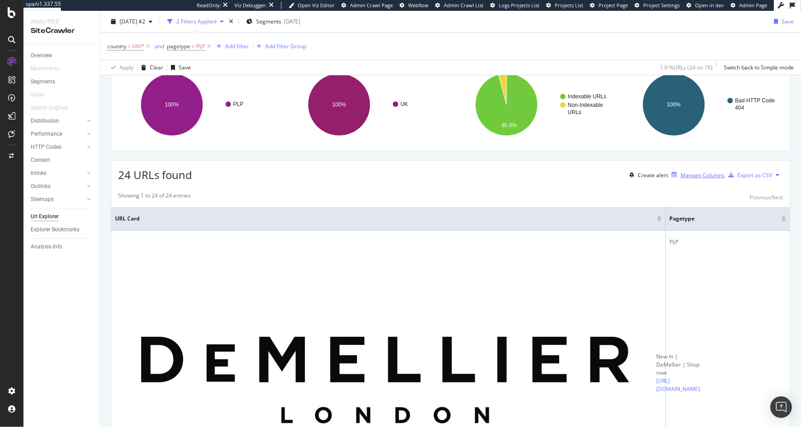
click at [689, 179] on div "Manage Columns" at bounding box center [702, 175] width 44 height 8
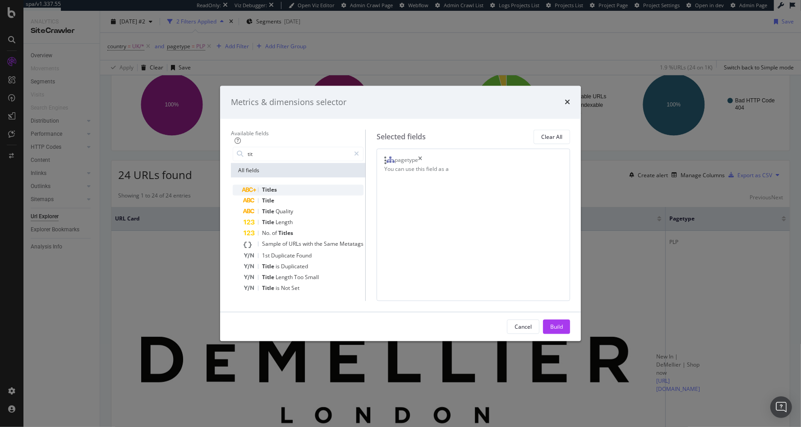
click at [277, 185] on div "Titles" at bounding box center [303, 190] width 120 height 11
click at [253, 147] on input "tit" at bounding box center [298, 154] width 103 height 14
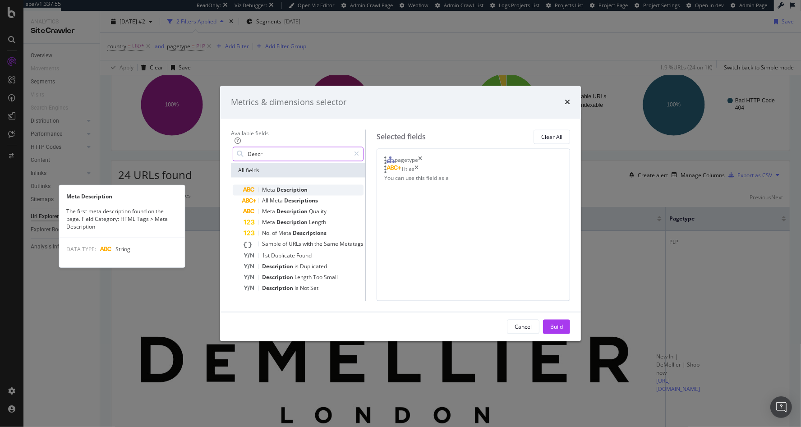
type input "Descr"
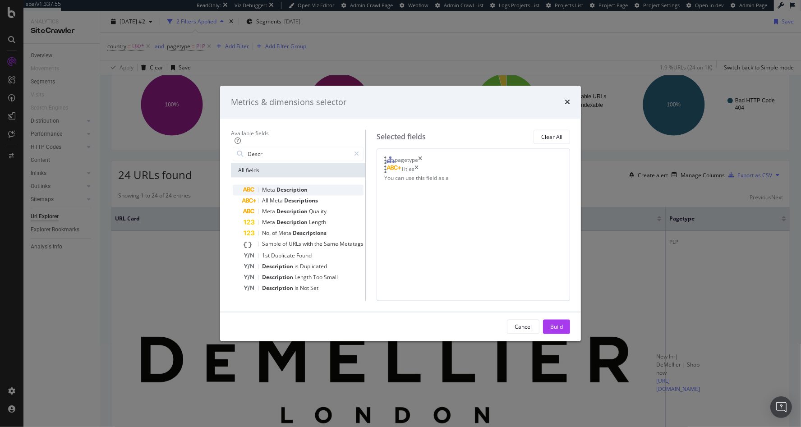
click at [276, 186] on span "Description" at bounding box center [291, 190] width 31 height 8
click at [563, 331] on div "Build" at bounding box center [556, 327] width 13 height 8
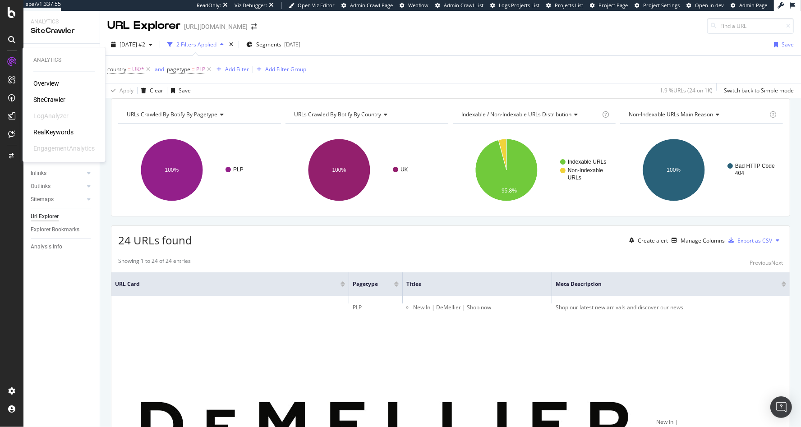
click at [9, 64] on icon at bounding box center [11, 61] width 9 height 9
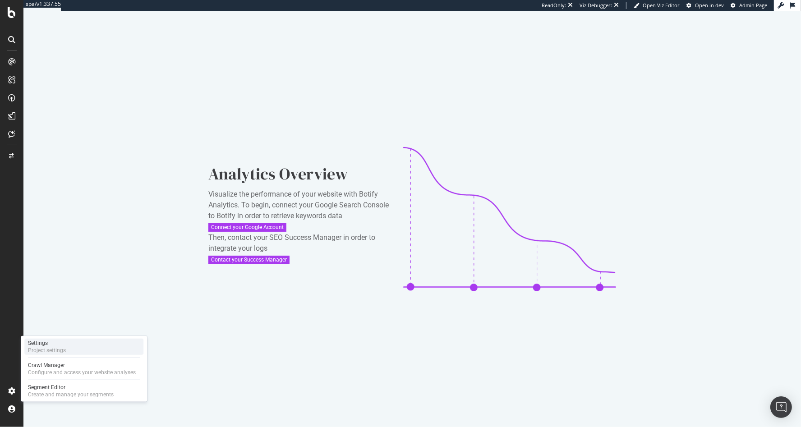
click at [48, 349] on div "Project settings" at bounding box center [47, 350] width 38 height 7
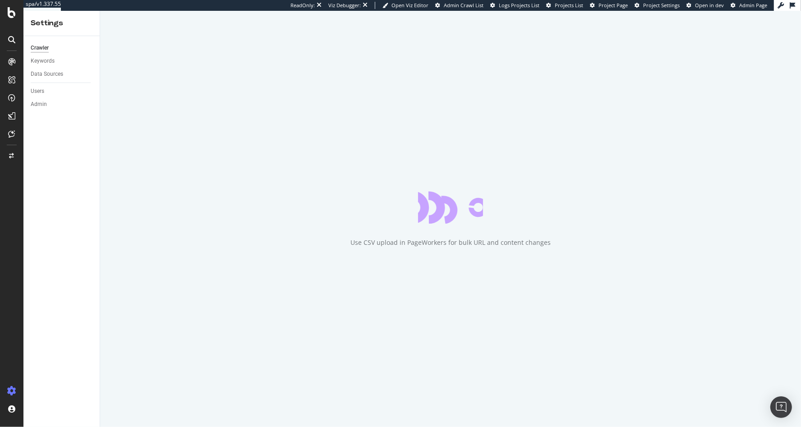
click at [49, 65] on div "Keywords" at bounding box center [65, 61] width 69 height 13
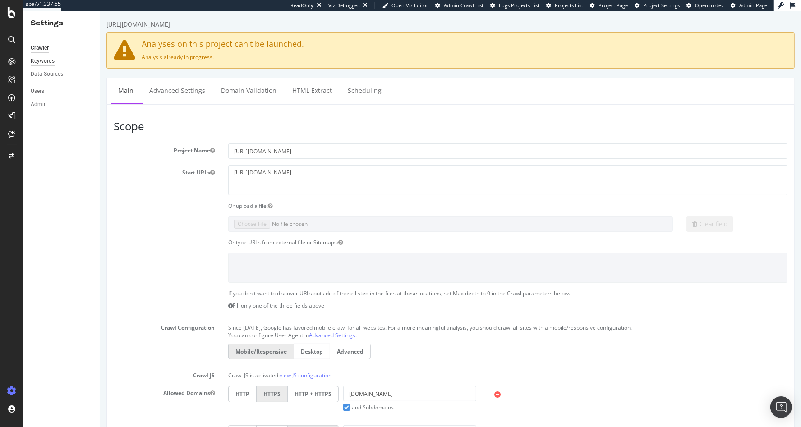
click at [51, 62] on div "Keywords" at bounding box center [43, 60] width 24 height 9
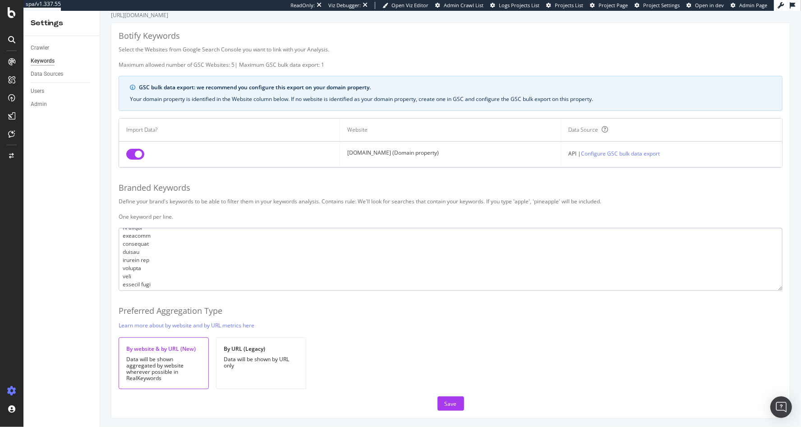
scroll to position [2221, 0]
click at [43, 102] on div "SiteCrawler" at bounding box center [49, 99] width 32 height 9
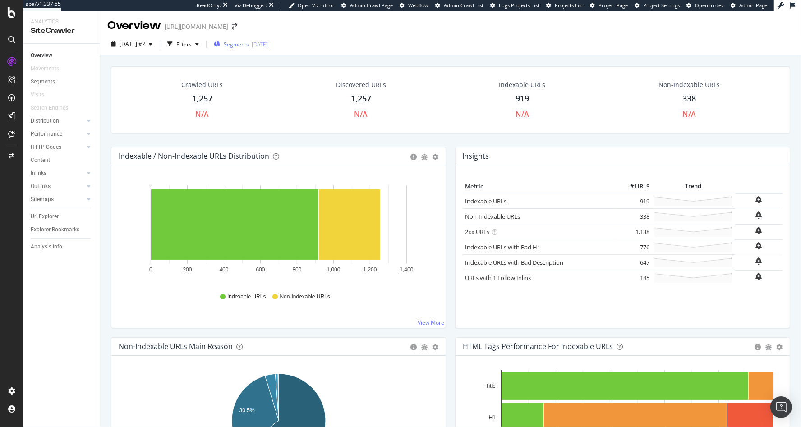
click at [220, 41] on div "button" at bounding box center [217, 45] width 6 height 8
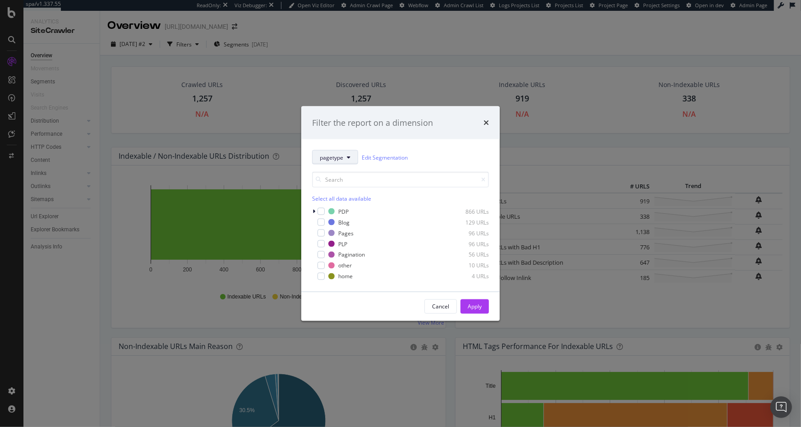
click at [324, 155] on span "pagetype" at bounding box center [331, 157] width 23 height 8
click at [323, 204] on span "country" at bounding box center [349, 206] width 58 height 8
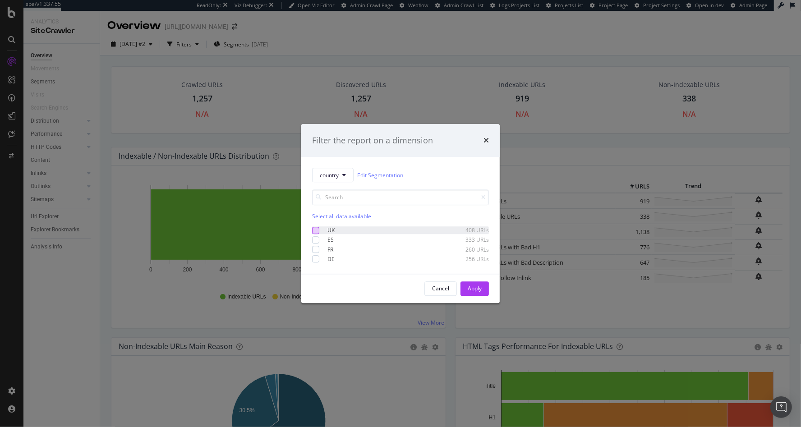
click at [314, 230] on div "modal" at bounding box center [315, 230] width 7 height 7
click at [468, 283] on div "Apply" at bounding box center [475, 289] width 14 height 14
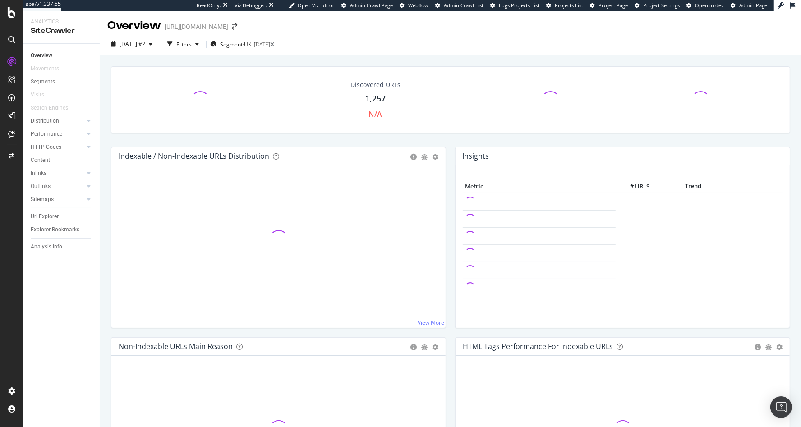
click at [192, 58] on div "Discovered URLs 1,257 N/A Indexable / Non-Indexable URLs Distribution Bar Bar (…" at bounding box center [450, 263] width 701 height 416
click at [191, 46] on div "Filters" at bounding box center [183, 45] width 15 height 8
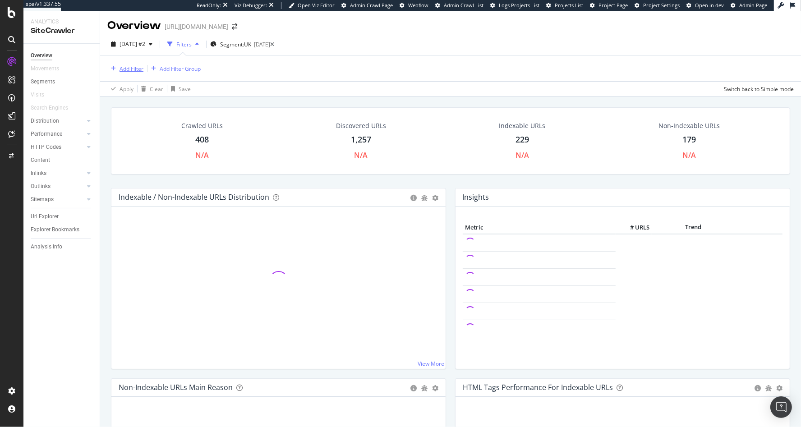
click at [126, 68] on div "Add Filter" at bounding box center [131, 69] width 24 height 8
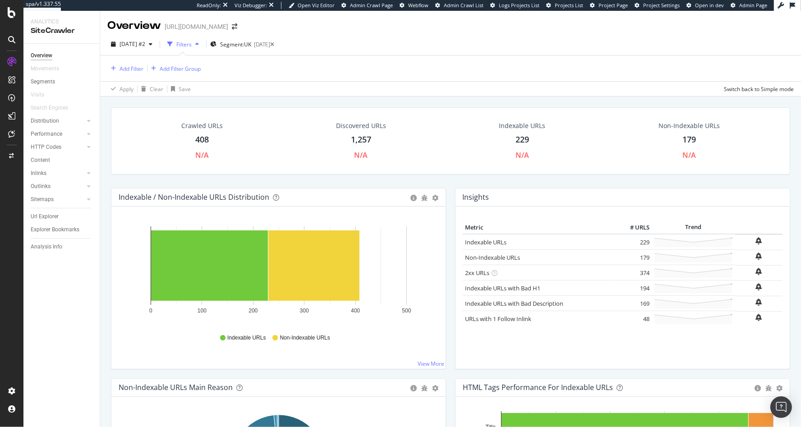
click at [320, 63] on div "Add Filter Add Filter Group" at bounding box center [450, 68] width 686 height 26
click at [125, 70] on div "Add Filter" at bounding box center [131, 69] width 24 height 8
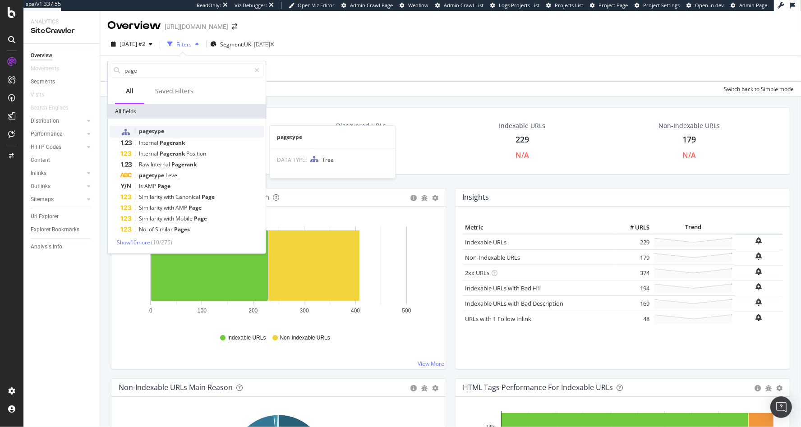
type input "page"
click at [154, 127] on span "pagetype" at bounding box center [151, 131] width 25 height 8
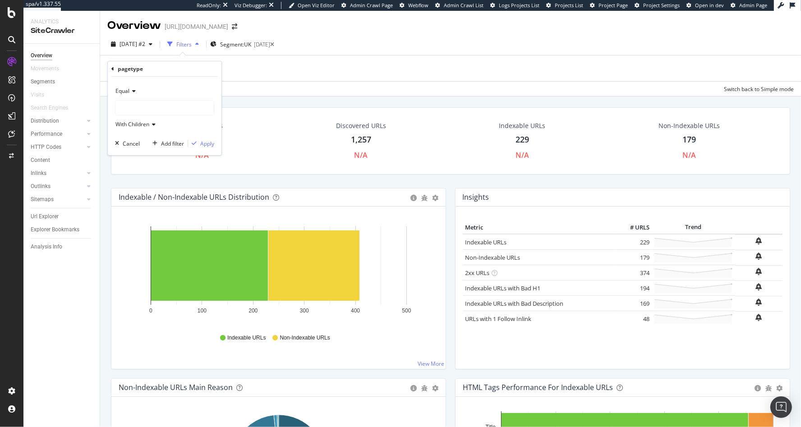
click at [139, 106] on div at bounding box center [164, 108] width 98 height 14
click at [164, 155] on div "PLP 96 URLS" at bounding box center [166, 159] width 96 height 12
click at [208, 141] on div "Apply" at bounding box center [207, 144] width 14 height 8
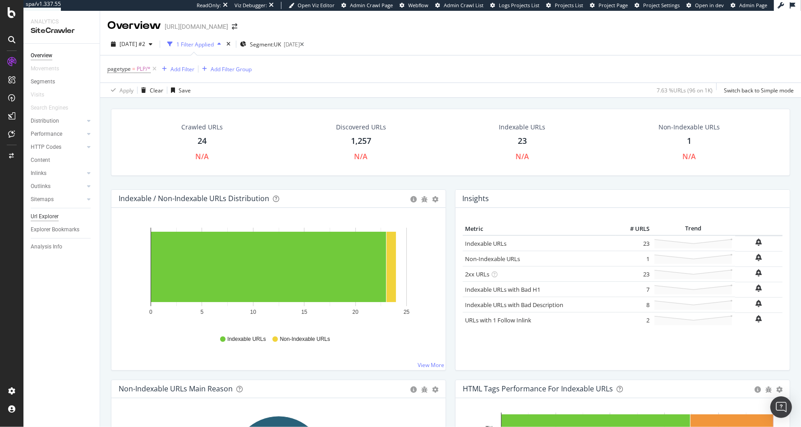
click at [38, 220] on div "Url Explorer" at bounding box center [45, 216] width 28 height 9
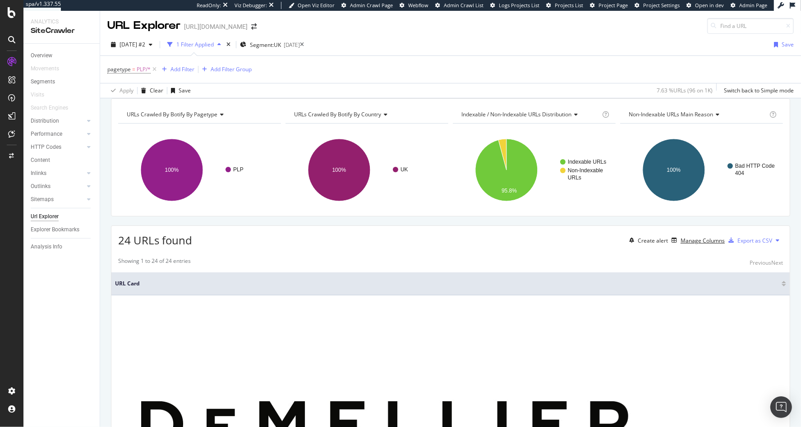
drag, startPoint x: 680, startPoint y: 254, endPoint x: 689, endPoint y: 268, distance: 16.6
click at [680, 244] on div "Manage Columns" at bounding box center [702, 241] width 44 height 8
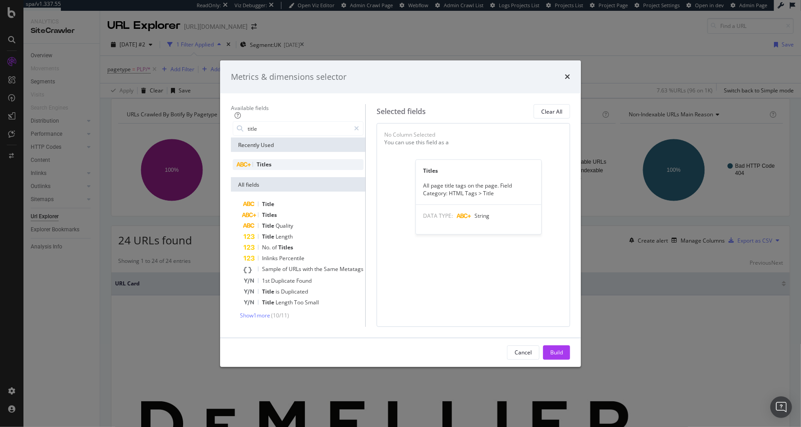
click at [262, 159] on div "Titles" at bounding box center [298, 164] width 131 height 11
click at [276, 119] on div "title" at bounding box center [298, 128] width 134 height 18
click at [261, 122] on input "title" at bounding box center [298, 129] width 103 height 14
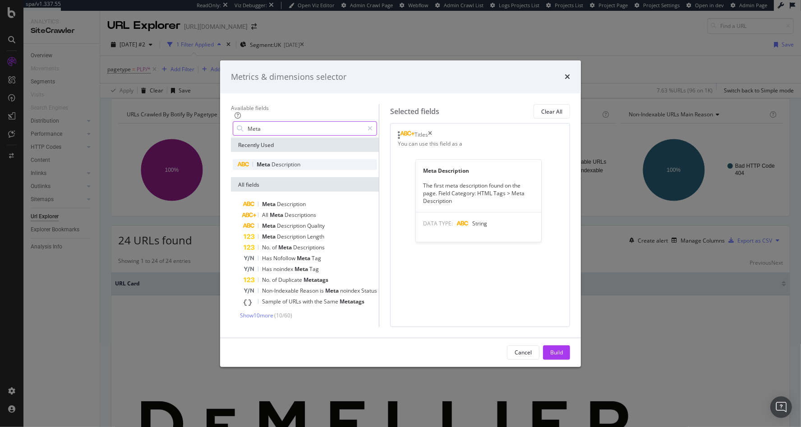
type input "Meta"
click at [271, 161] on span "Description" at bounding box center [285, 165] width 29 height 8
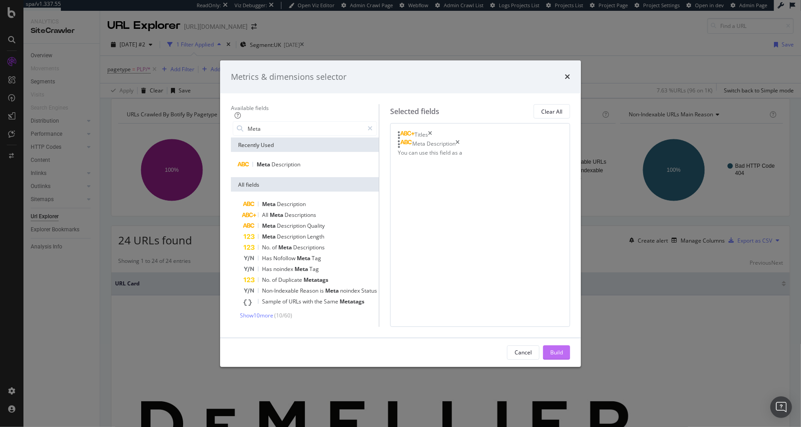
click at [563, 356] on div "Build" at bounding box center [556, 353] width 13 height 8
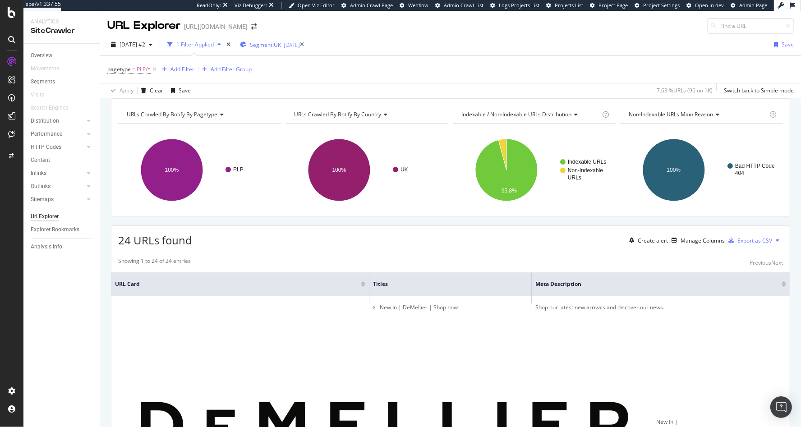
click at [281, 38] on div "Segment: UK 2025-10-01" at bounding box center [270, 45] width 60 height 14
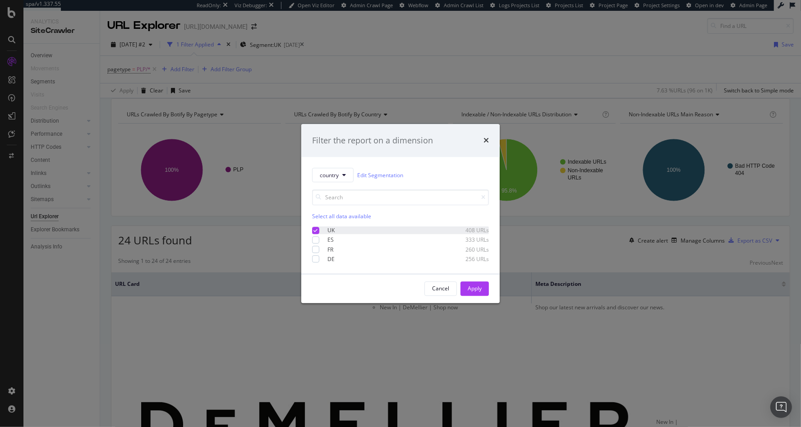
click at [314, 230] on icon "modal" at bounding box center [316, 230] width 4 height 5
click at [314, 239] on div "modal" at bounding box center [315, 239] width 7 height 7
click at [468, 289] on div "Apply" at bounding box center [475, 289] width 14 height 8
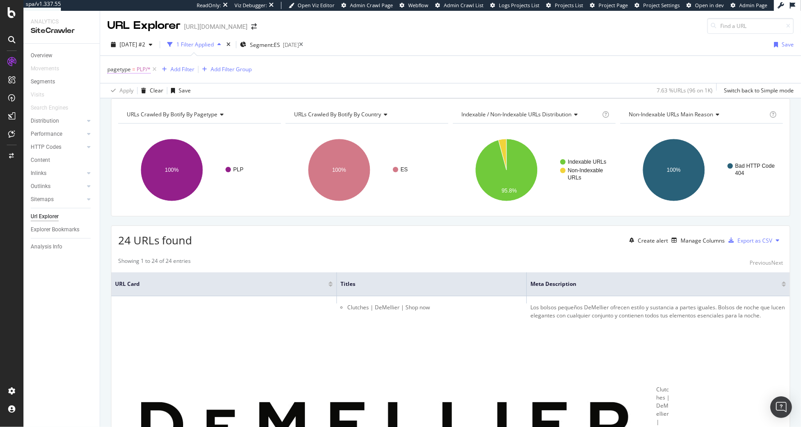
click at [137, 71] on span "PLP/*" at bounding box center [144, 69] width 14 height 13
click at [137, 71] on div "pagetype" at bounding box center [130, 68] width 25 height 8
click at [351, 81] on div "pagetype = PLP/* Add Filter Add Filter Group" at bounding box center [450, 69] width 686 height 27
click at [317, 55] on div "2025 Oct. 1st #2 1 Filter Applied Segment: ES 2025-10-01 Save" at bounding box center [450, 46] width 701 height 18
click at [280, 47] on span "Segment: ES" at bounding box center [265, 45] width 30 height 8
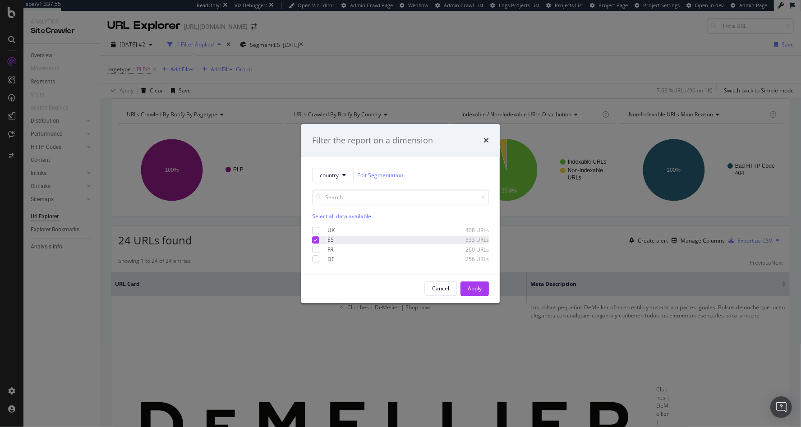
click at [313, 239] on div "modal" at bounding box center [315, 239] width 7 height 7
click at [314, 248] on div "modal" at bounding box center [315, 249] width 7 height 7
click at [474, 287] on div "Apply" at bounding box center [475, 289] width 14 height 8
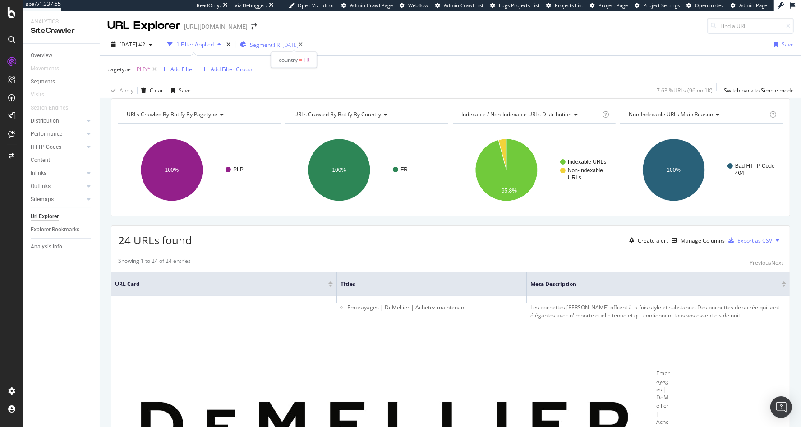
click at [294, 48] on div "Segment: FR 2025-10-01" at bounding box center [269, 45] width 59 height 14
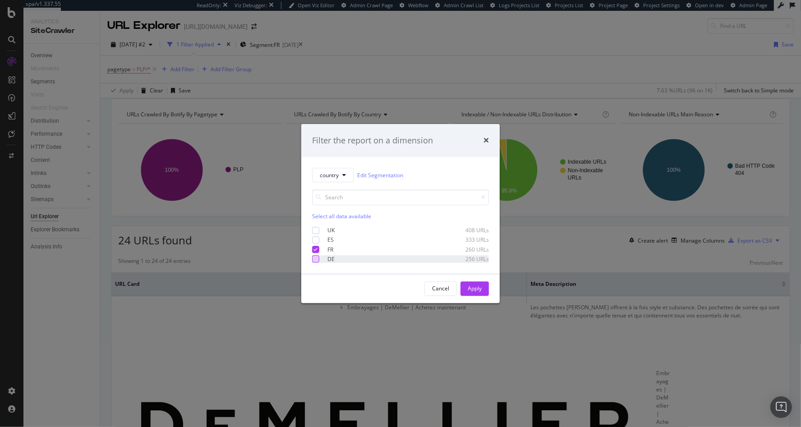
click at [316, 262] on div "modal" at bounding box center [315, 259] width 7 height 7
click at [463, 286] on button "Apply" at bounding box center [474, 288] width 28 height 14
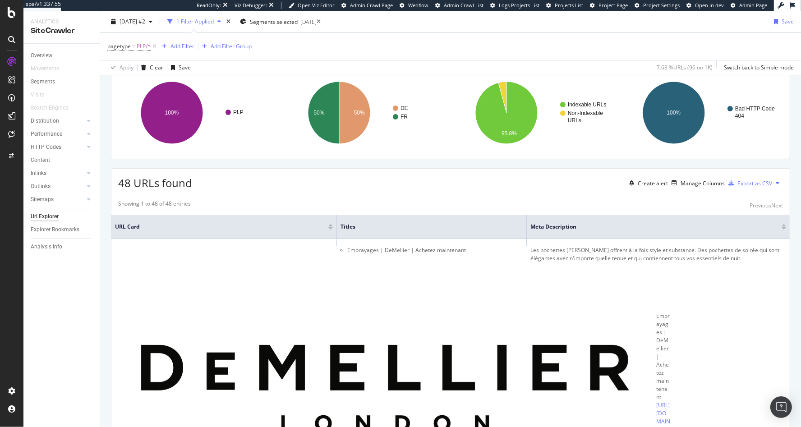
scroll to position [60, 0]
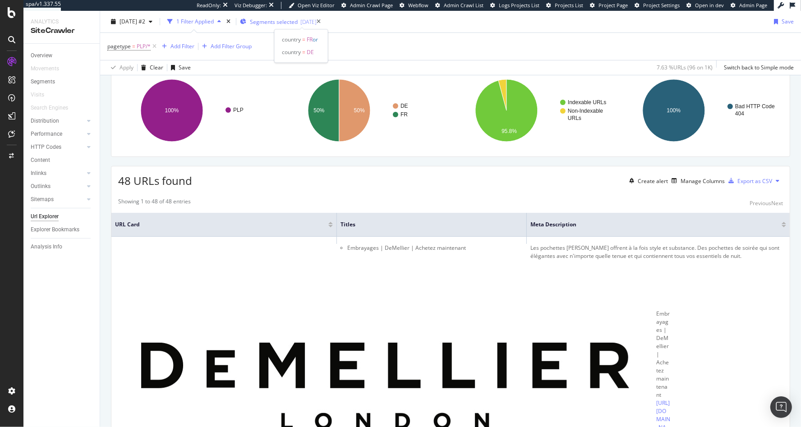
click at [298, 25] on span "Segments selected" at bounding box center [274, 22] width 48 height 8
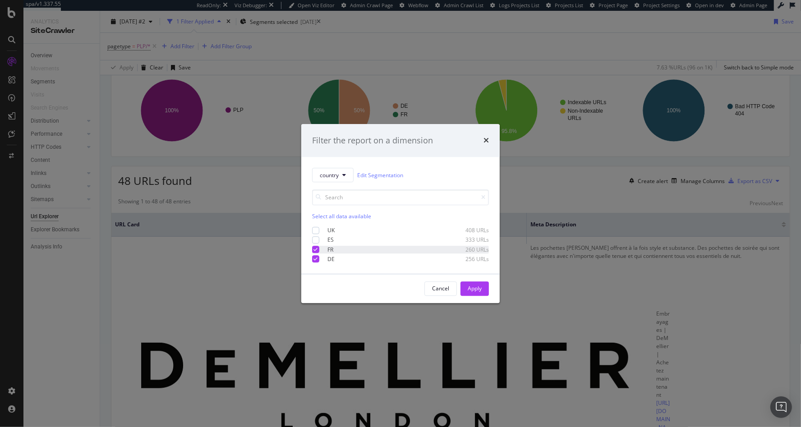
click at [316, 248] on icon "modal" at bounding box center [316, 249] width 4 height 5
click at [468, 291] on div "Apply" at bounding box center [475, 289] width 14 height 8
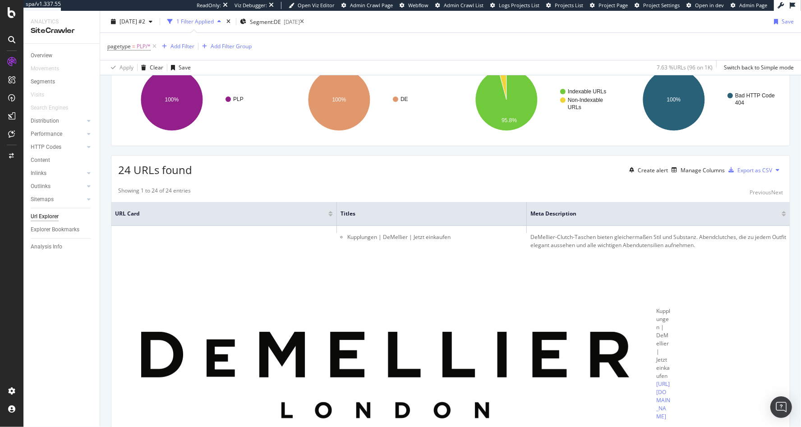
scroll to position [73, 0]
